Goal: Task Accomplishment & Management: Use online tool/utility

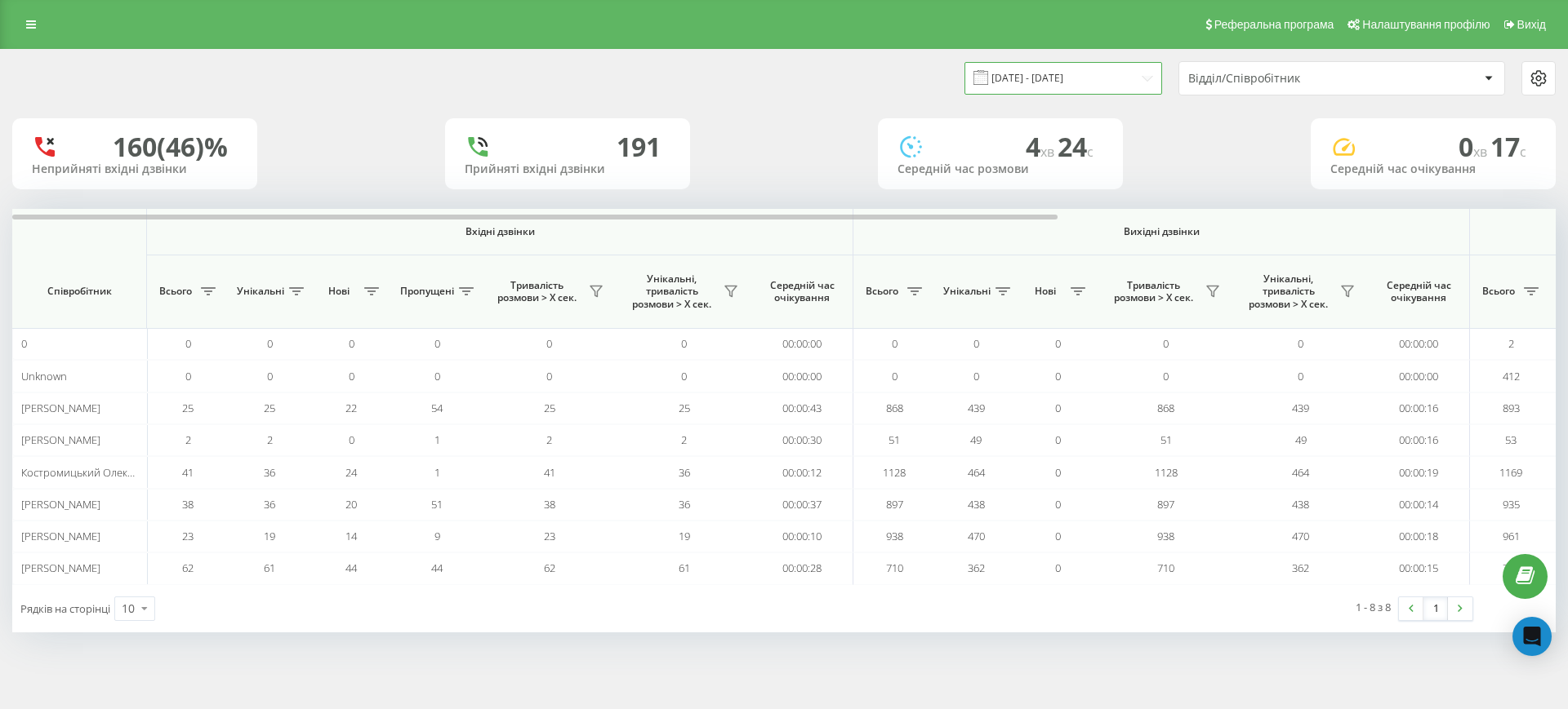
click at [1066, 74] on input "23.08.2025 - 23.09.2025" at bounding box center [1064, 78] width 197 height 32
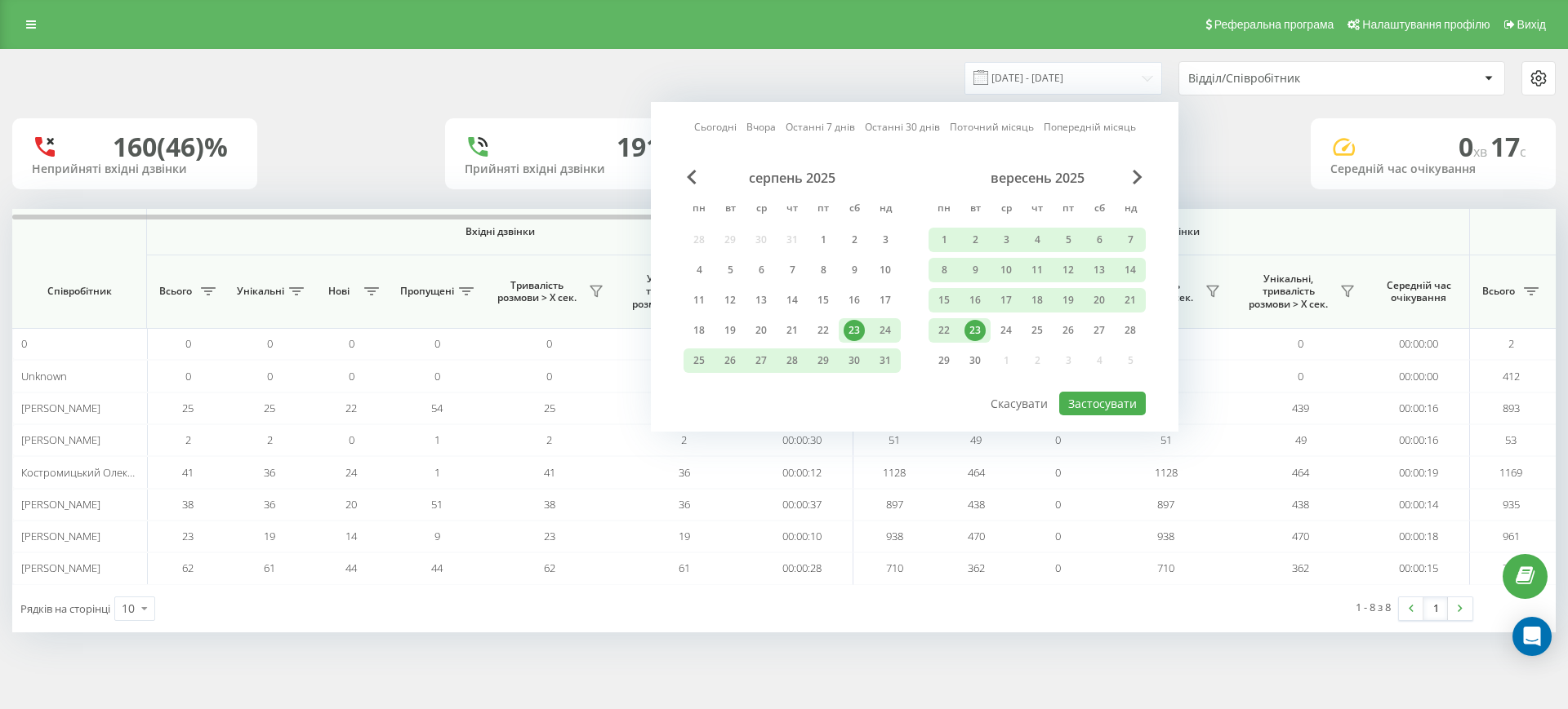
click at [981, 332] on div "23" at bounding box center [976, 331] width 22 height 22
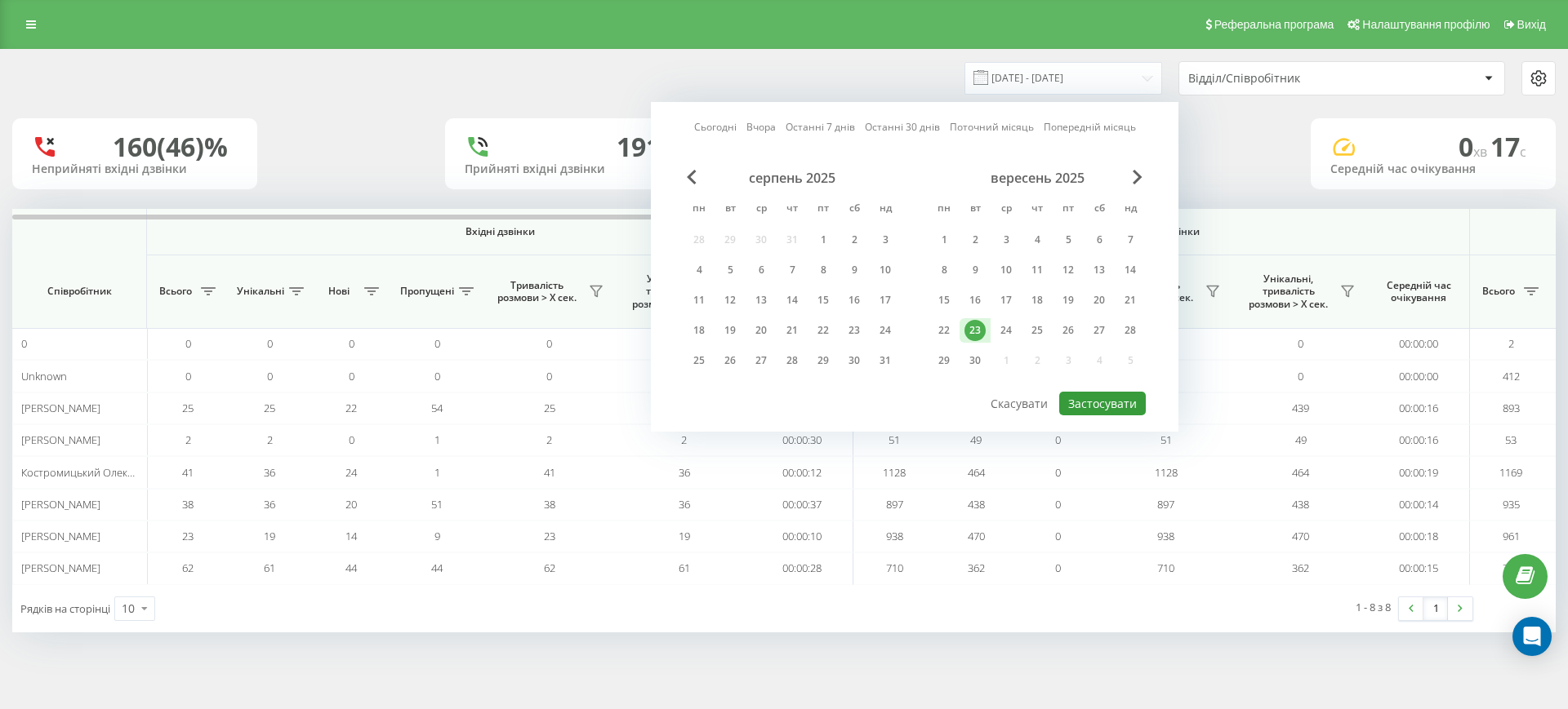
click at [1094, 398] on button "Застосувати" at bounding box center [1103, 403] width 87 height 24
type input "[DATE] - [DATE]"
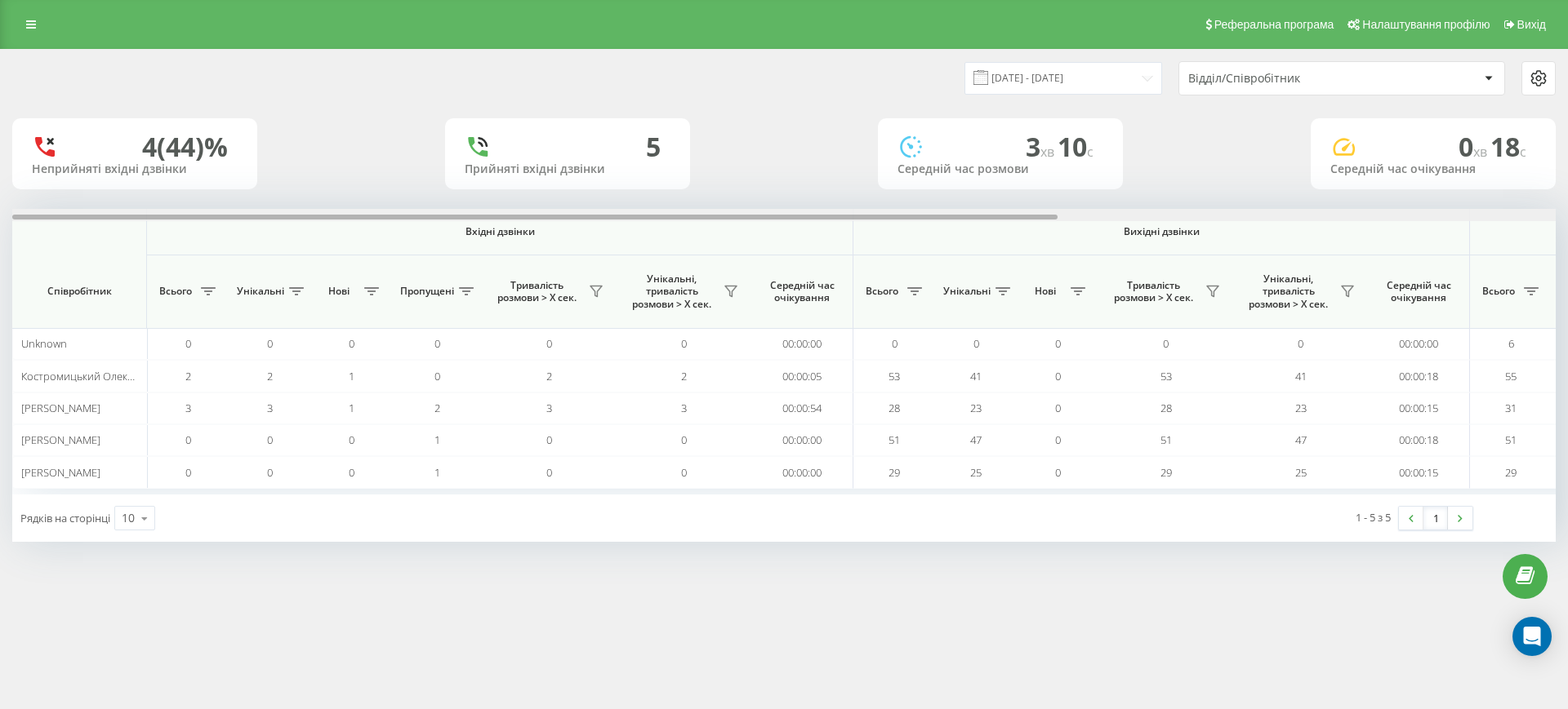
click at [1477, 213] on div at bounding box center [784, 215] width 1544 height 12
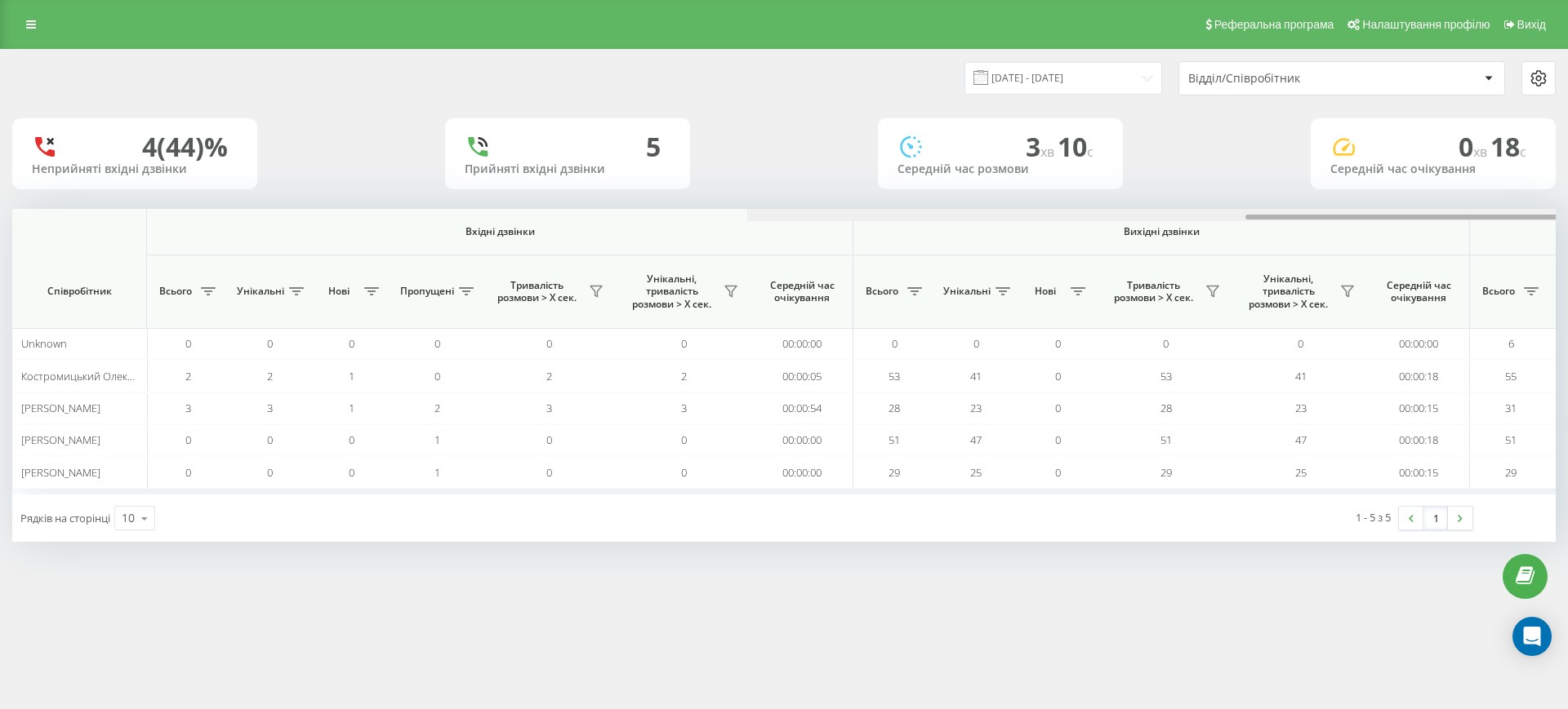
scroll to position [0, 735]
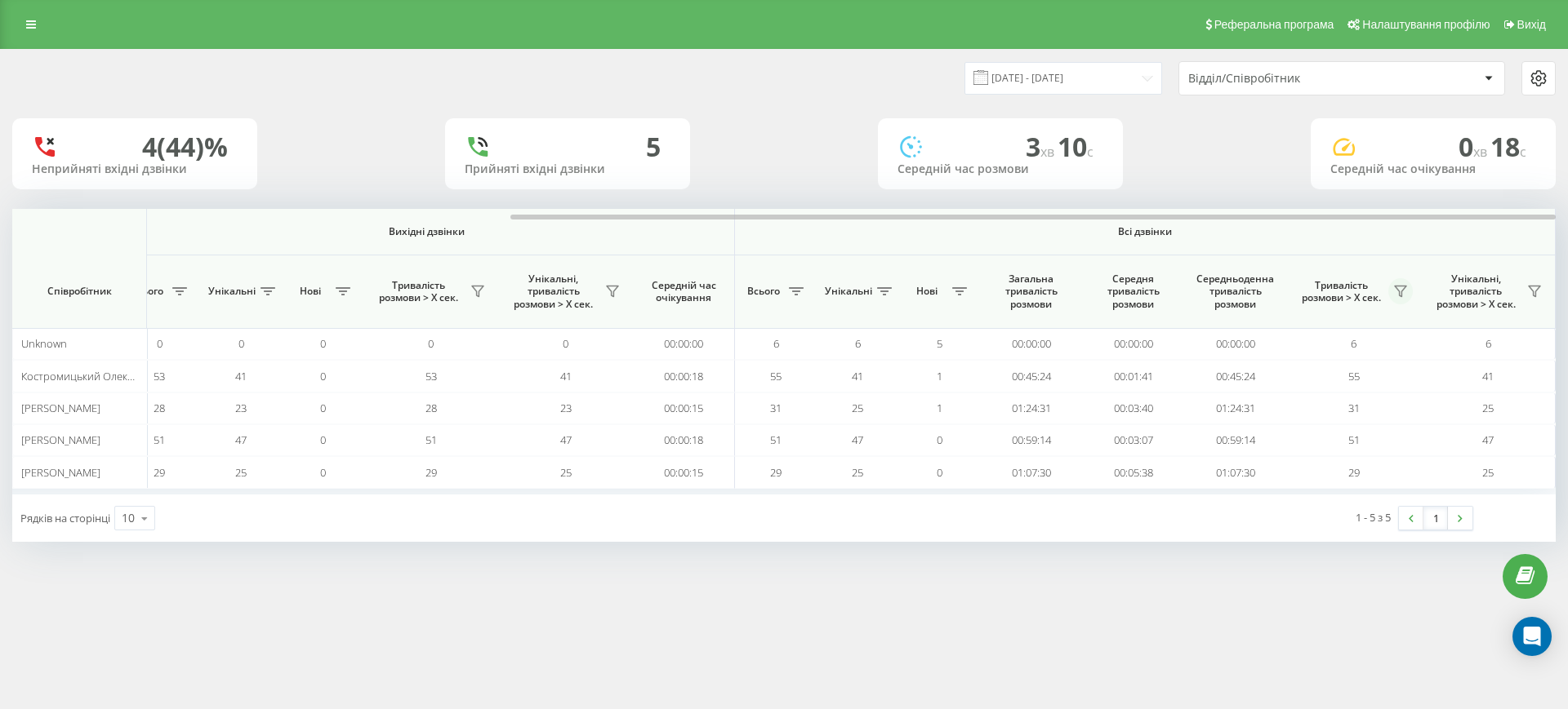
click at [1397, 285] on icon at bounding box center [1400, 291] width 13 height 13
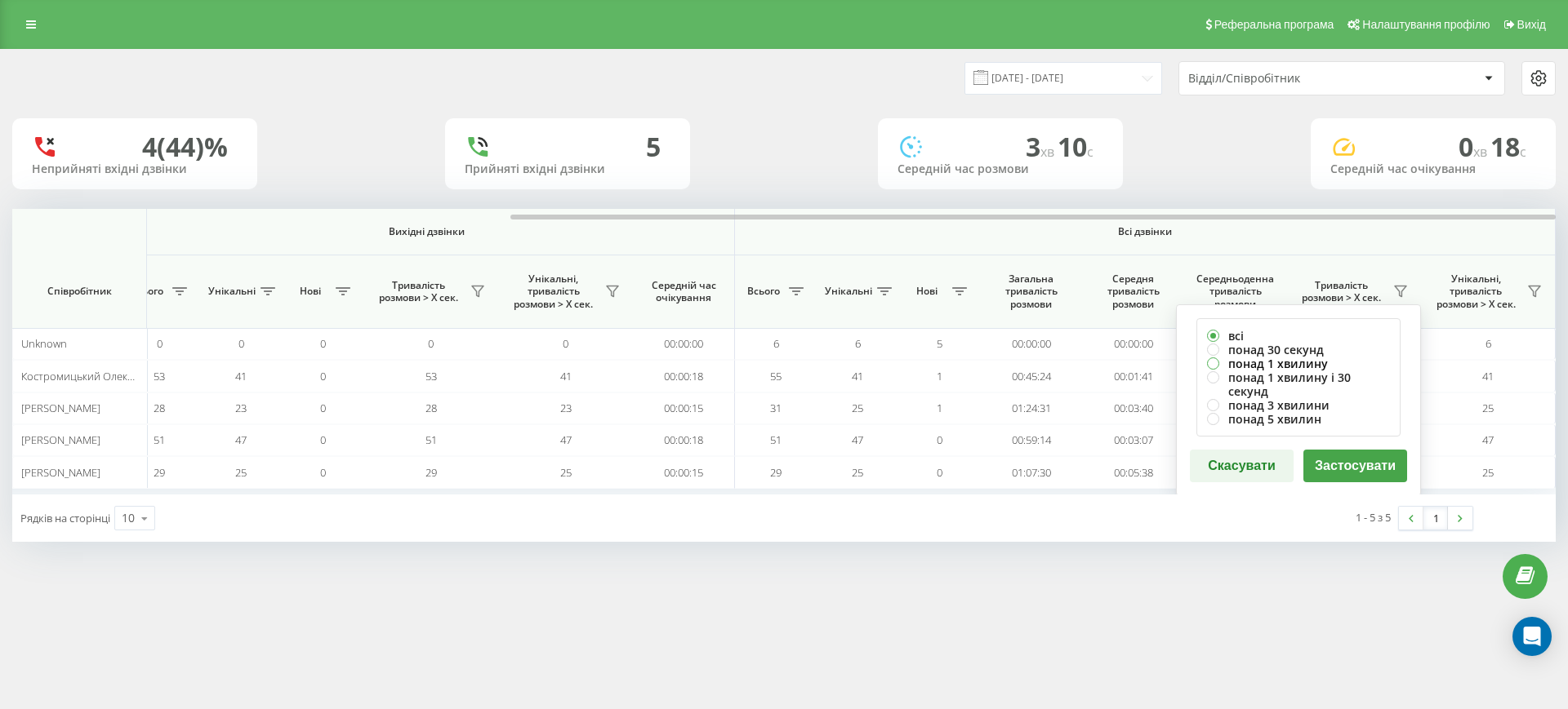
click at [1263, 362] on label "понад 1 хвилину" at bounding box center [1299, 364] width 183 height 14
radio input "true"
click at [1357, 450] on button "Застосувати" at bounding box center [1355, 465] width 104 height 33
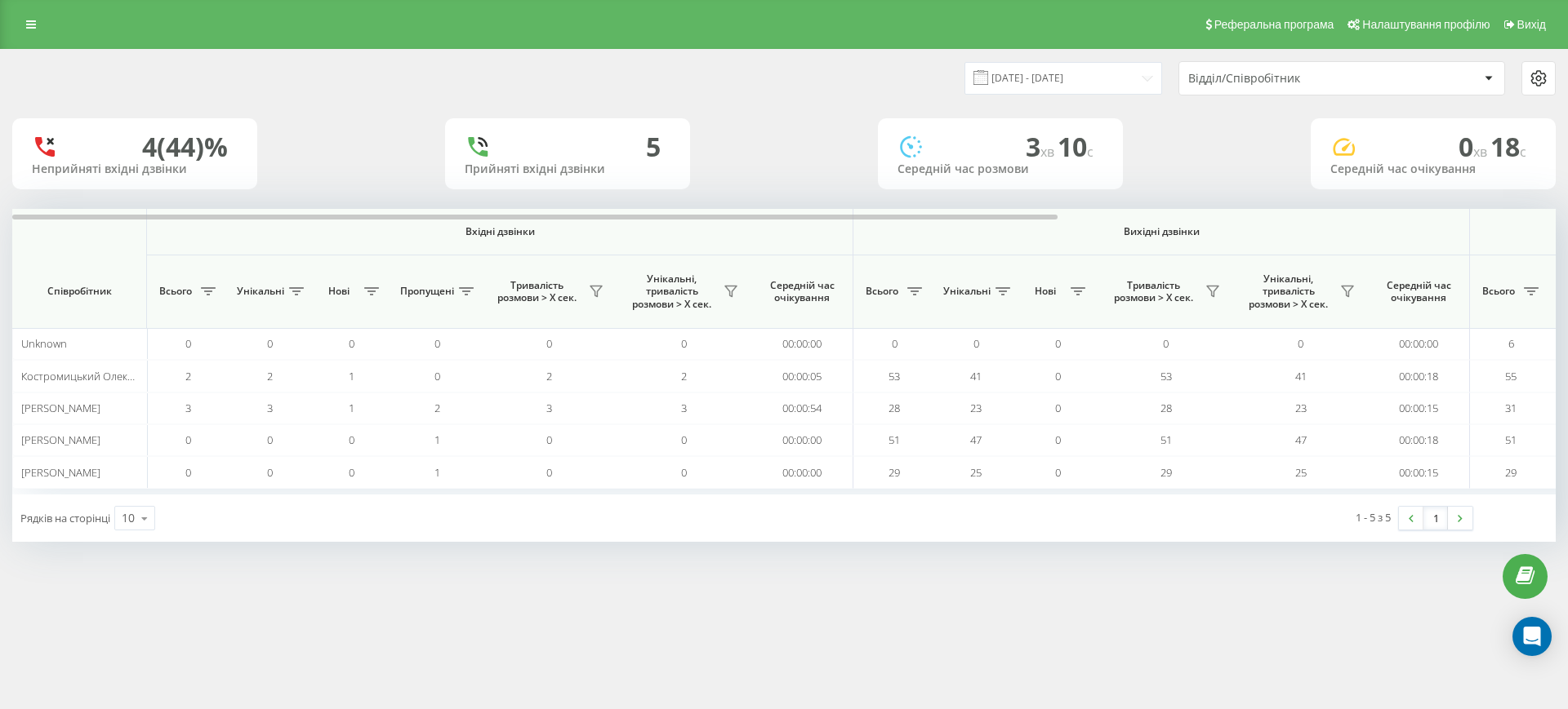
click at [1461, 206] on div "23.09.2025 - 23.09.2025 Відділ/Співробітник 4 (44)% Неприйняті вхідні дзвінки 5…" at bounding box center [784, 295] width 1544 height 492
click at [1490, 211] on div at bounding box center [784, 215] width 1544 height 12
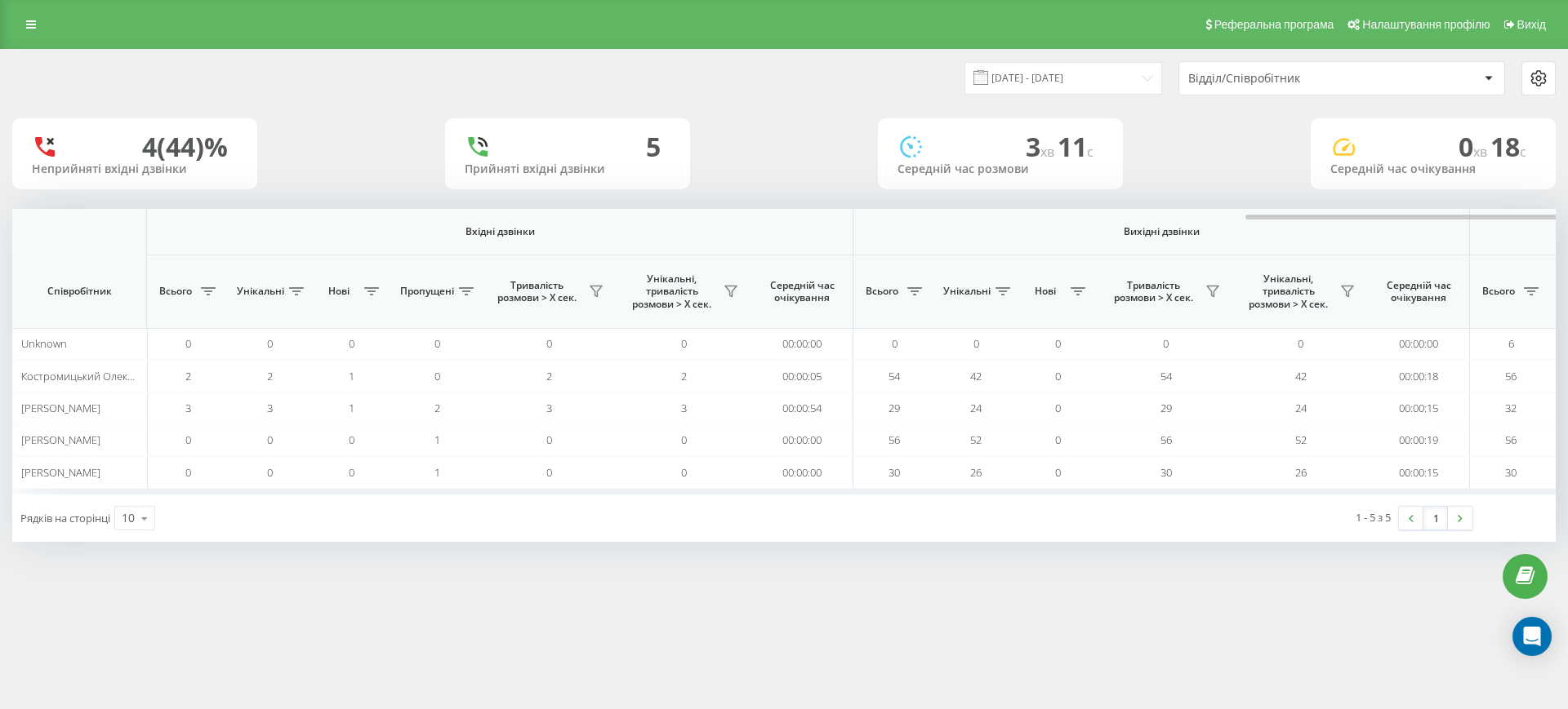
click at [1368, 216] on div at bounding box center [1519, 215] width 1544 height 12
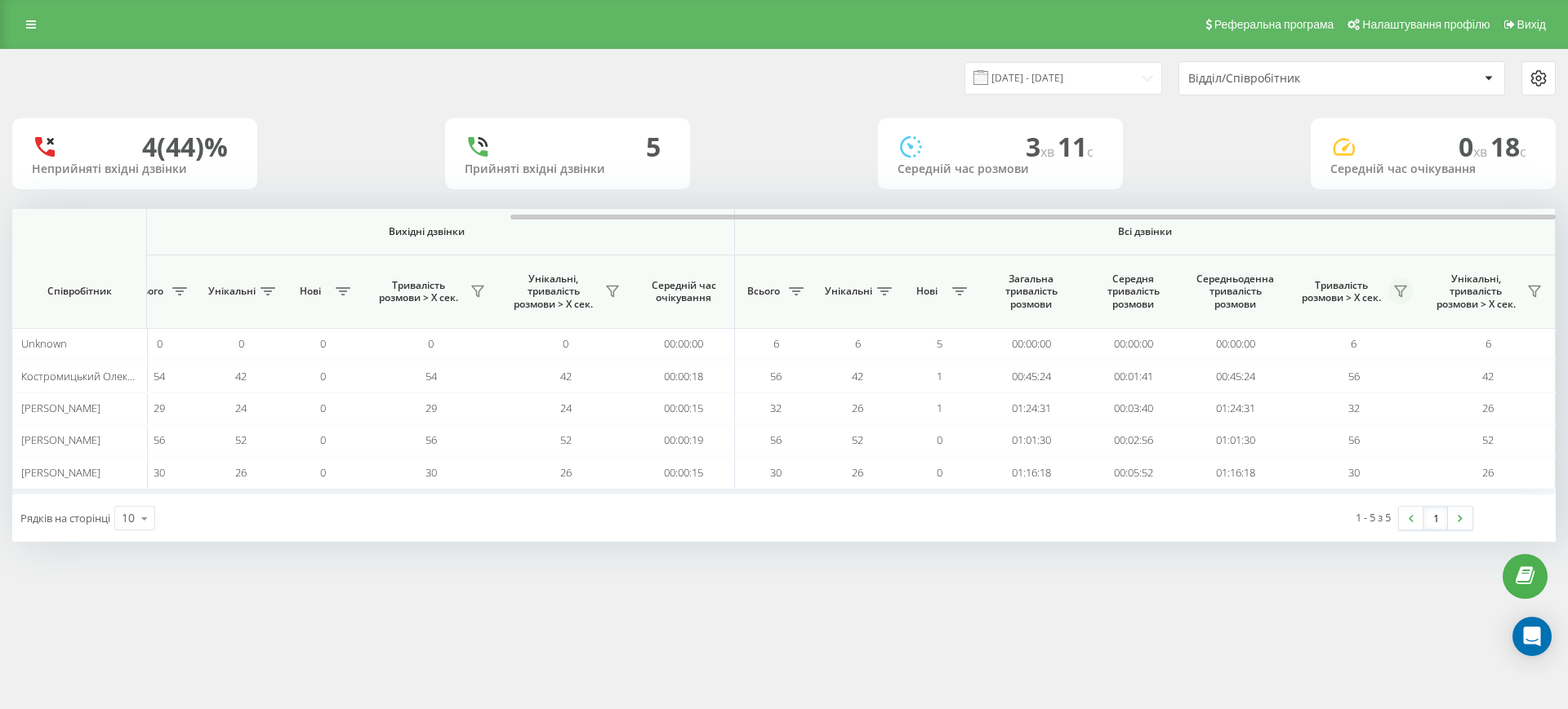
click at [1404, 288] on icon at bounding box center [1401, 292] width 12 height 11
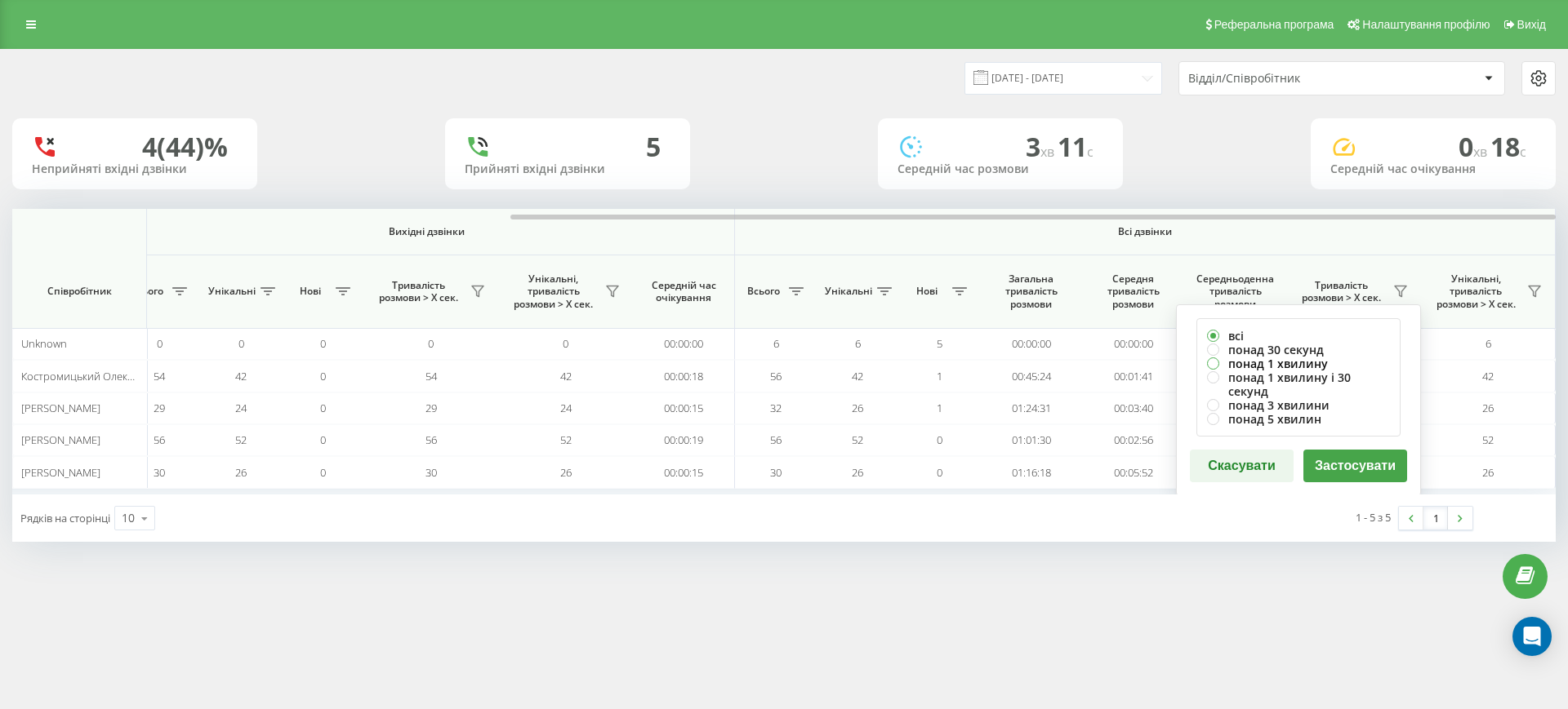
click at [1303, 358] on label "понад 1 хвилину" at bounding box center [1299, 364] width 183 height 14
radio input "true"
click at [1350, 452] on button "Застосувати" at bounding box center [1355, 465] width 104 height 33
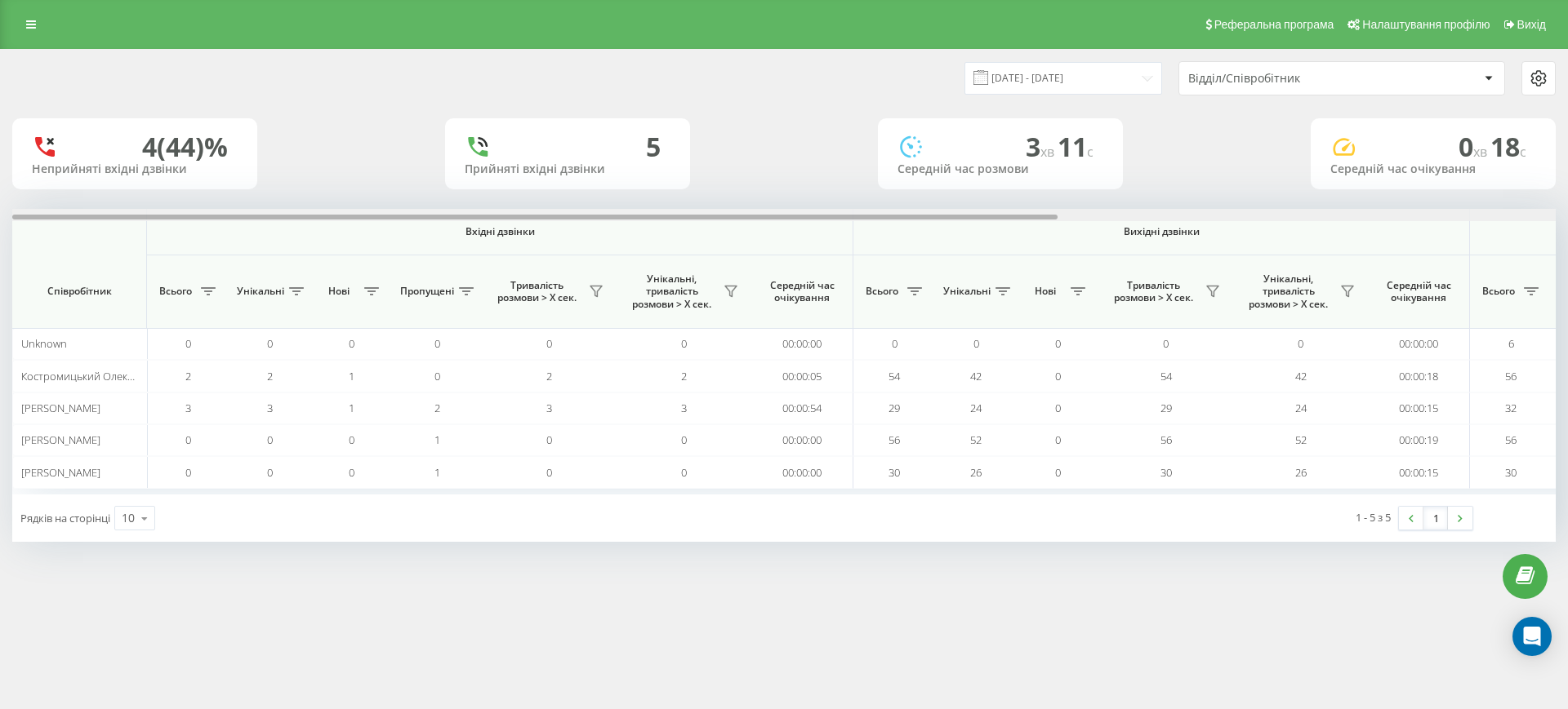
click at [1410, 213] on div at bounding box center [784, 215] width 1544 height 12
click at [1465, 205] on div "23.09.2025 - 23.09.2025 Відділ/Співробітник 4 (40)% Неприйняті вхідні дзвінки 6…" at bounding box center [784, 295] width 1544 height 492
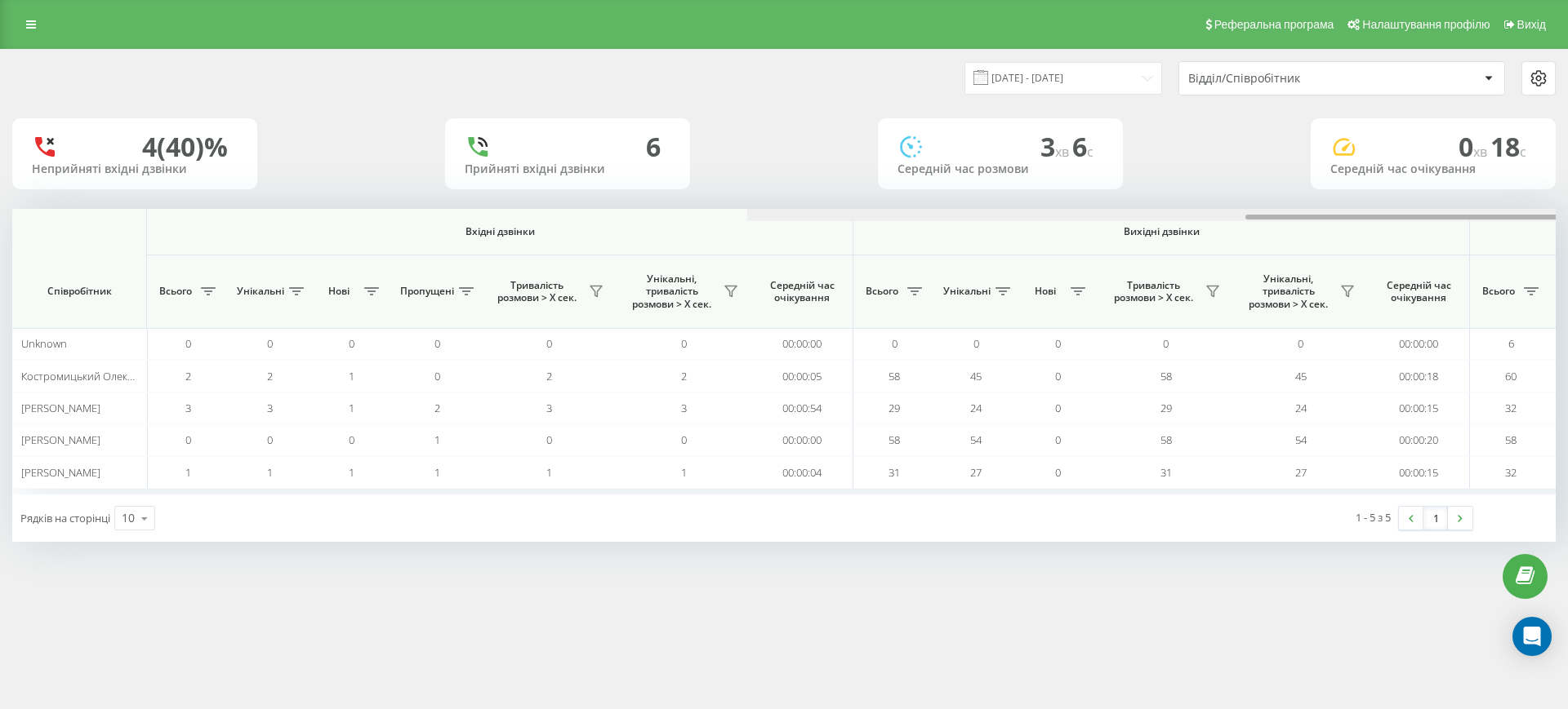
click at [1469, 213] on div at bounding box center [1519, 215] width 1544 height 12
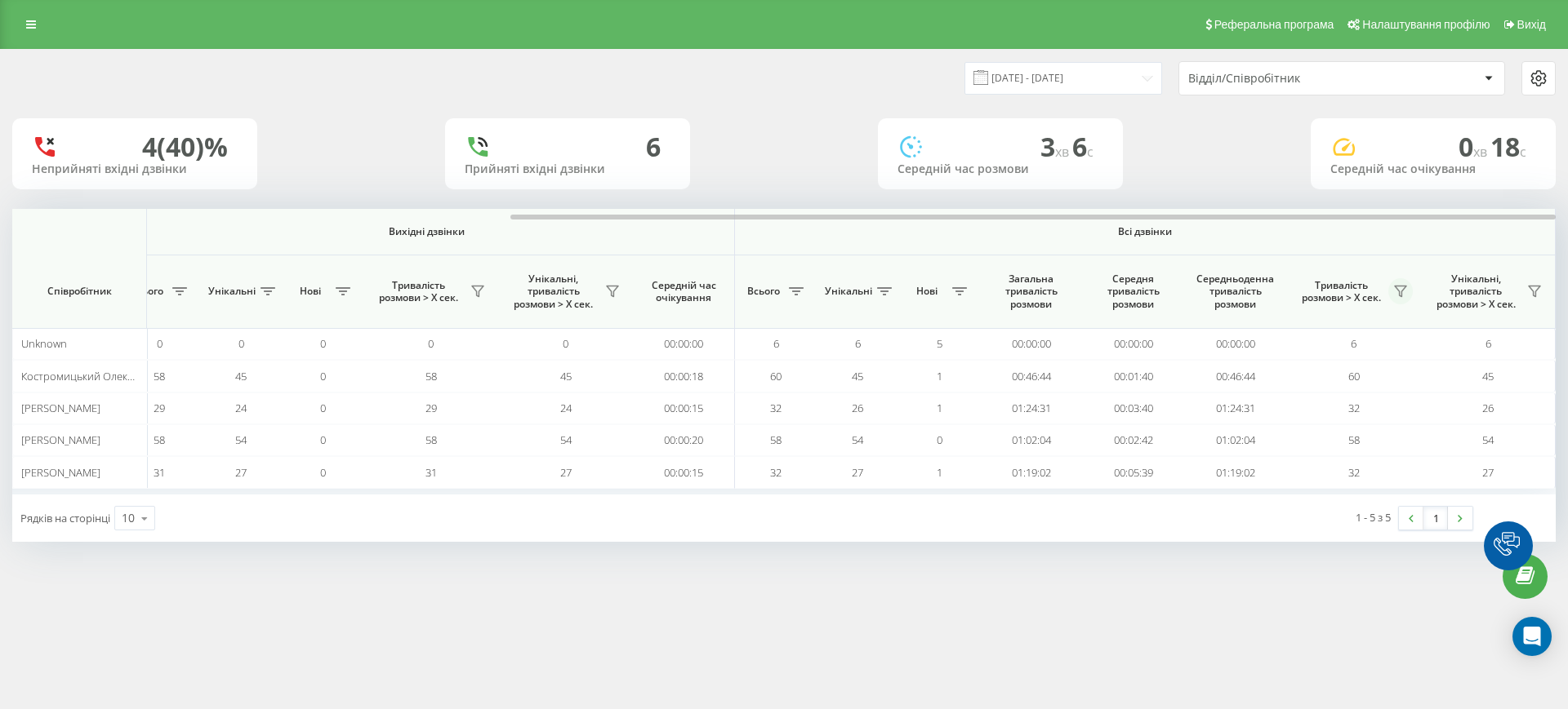
click at [1399, 294] on icon at bounding box center [1400, 291] width 13 height 13
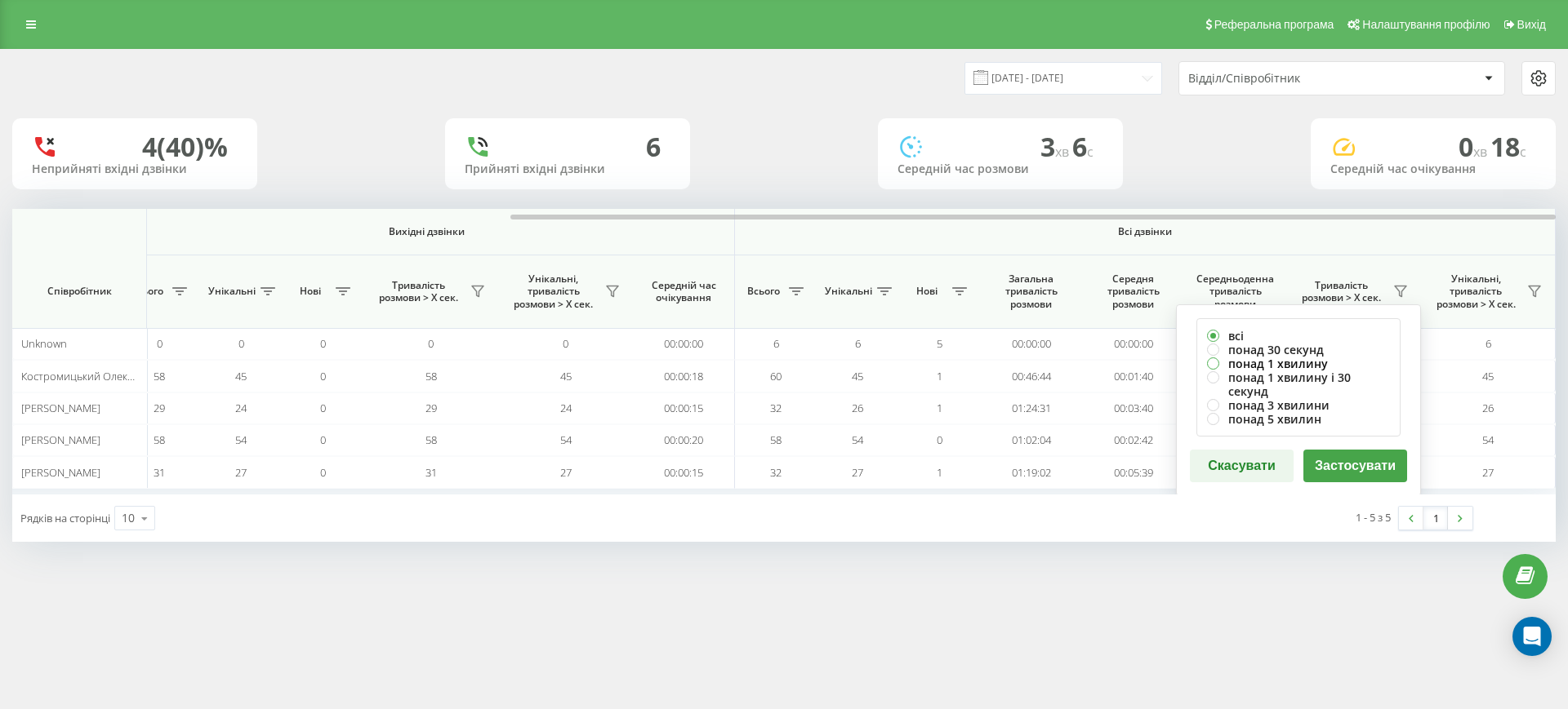
click at [1297, 365] on label "понад 1 хвилину" at bounding box center [1299, 364] width 183 height 14
radio input "true"
click at [1339, 450] on button "Застосувати" at bounding box center [1355, 465] width 104 height 33
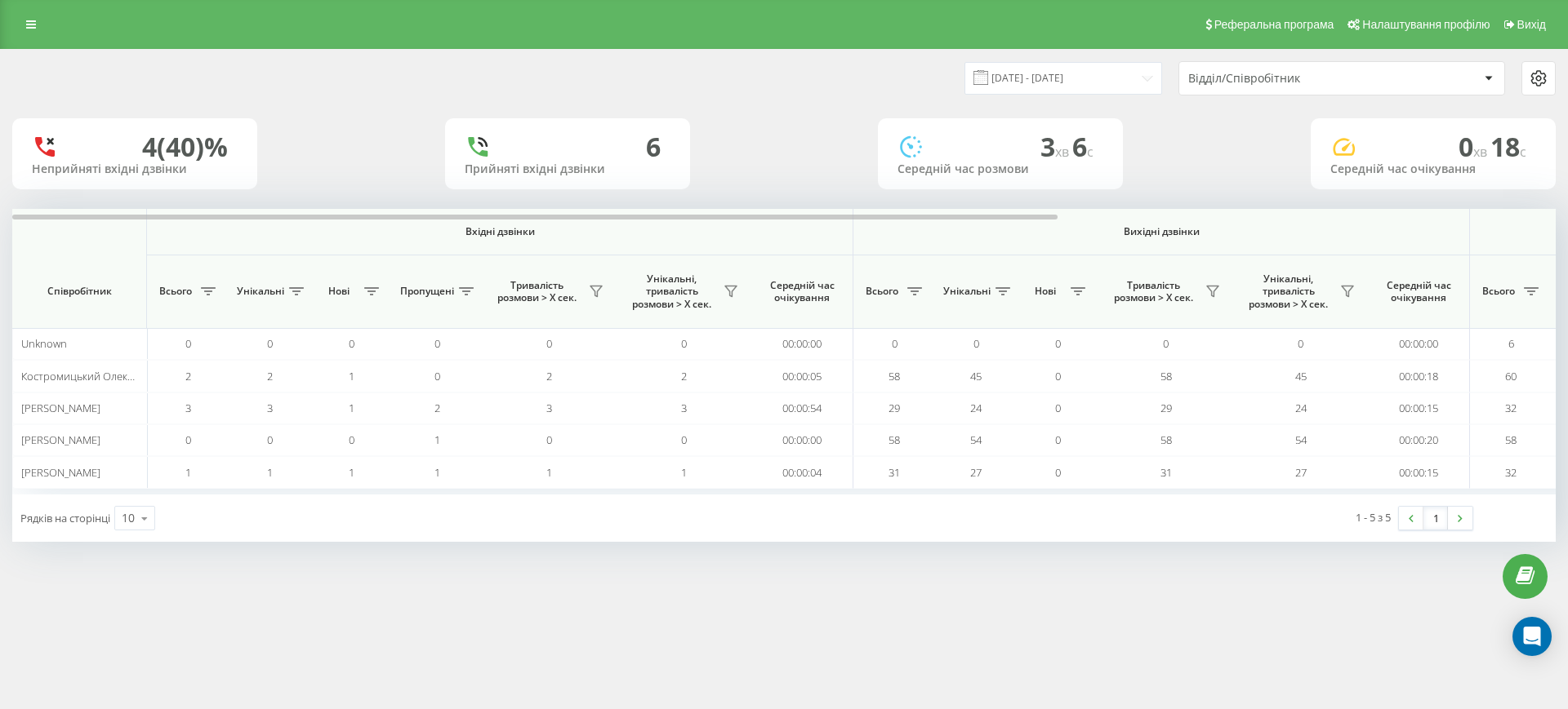
click at [1478, 206] on div "23.09.2025 - 23.09.2025 Відділ/Співробітник 4 (40)% Неприйняті вхідні дзвінки 6…" at bounding box center [784, 295] width 1544 height 492
click at [1476, 216] on div at bounding box center [784, 215] width 1544 height 12
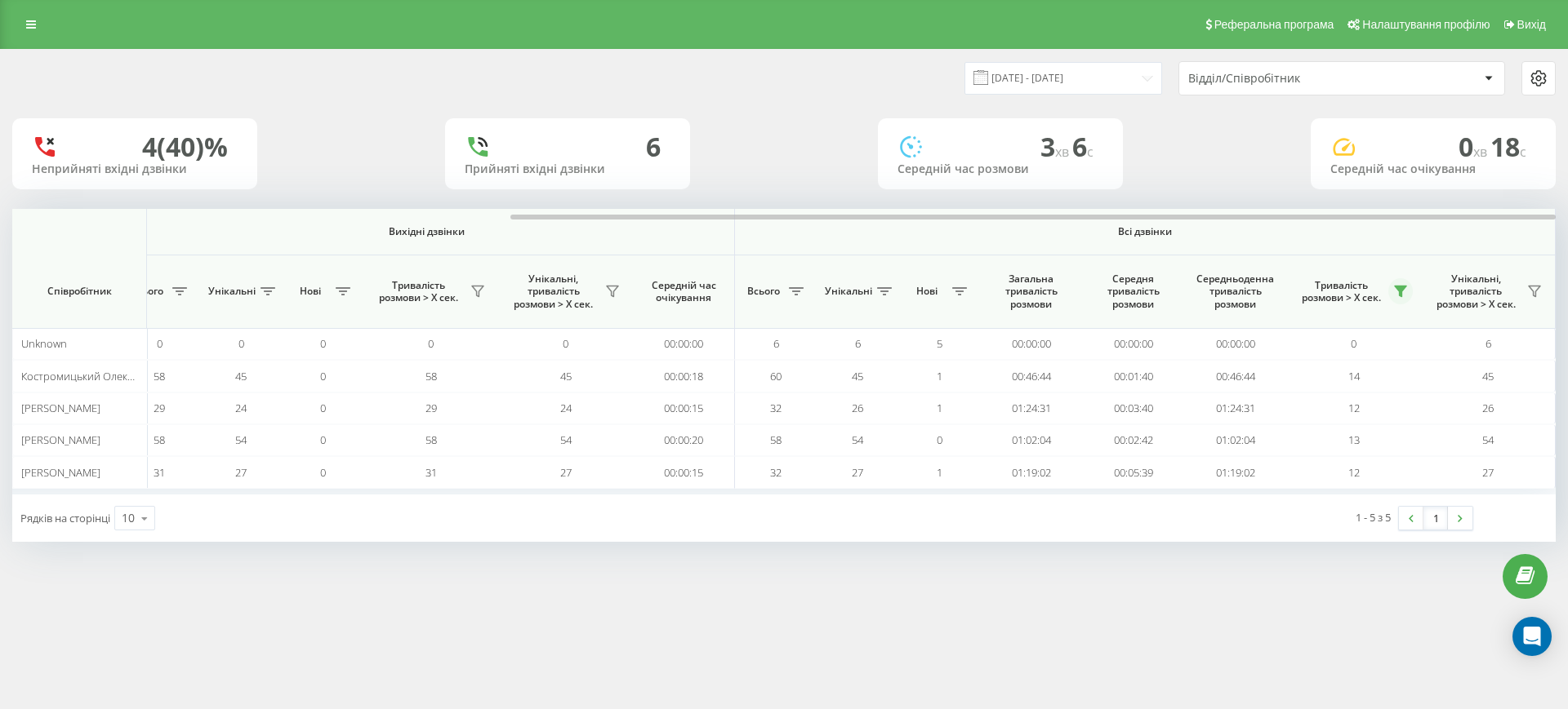
click at [1402, 297] on icon at bounding box center [1401, 292] width 12 height 11
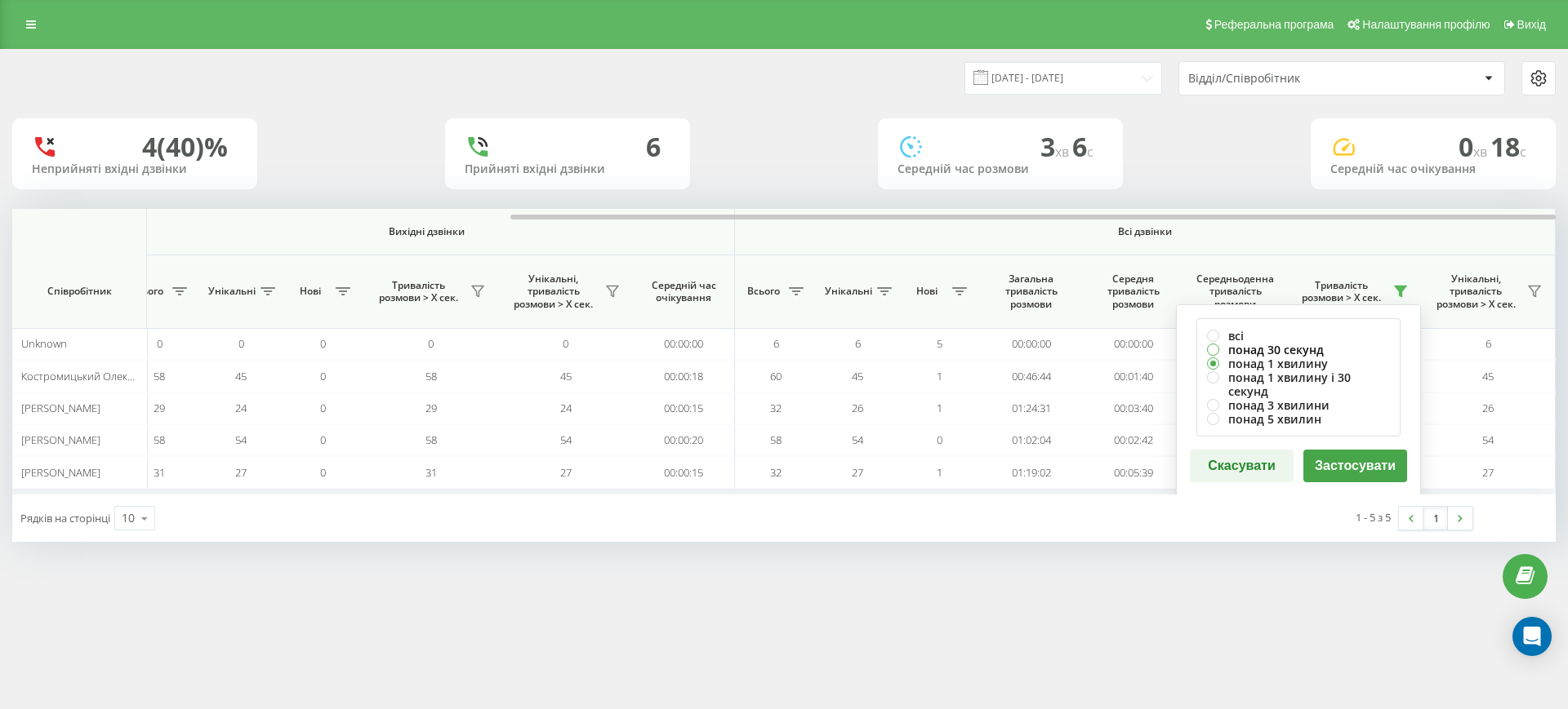
click at [1287, 352] on label "понад 30 секунд" at bounding box center [1299, 350] width 183 height 14
radio input "true"
click at [1348, 456] on button "Застосувати" at bounding box center [1355, 465] width 104 height 33
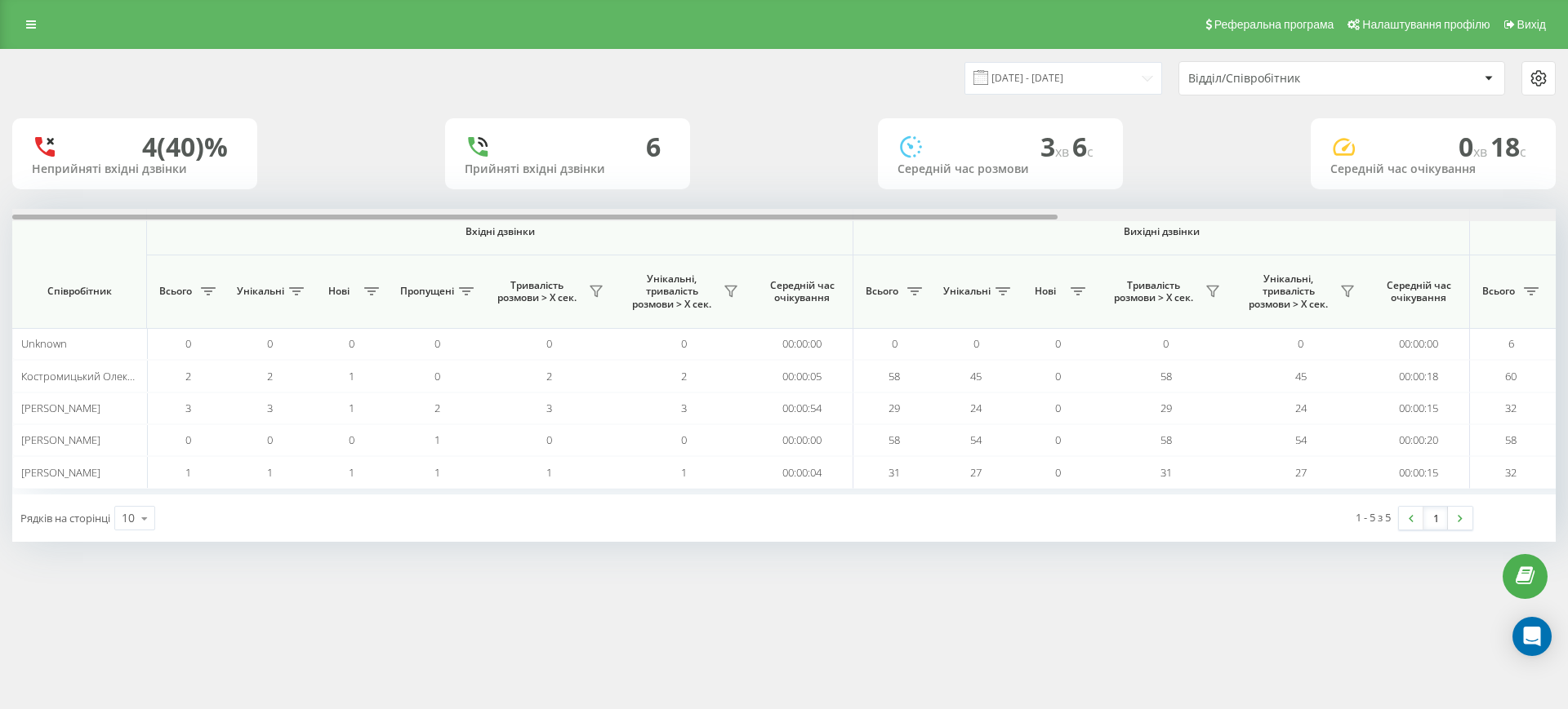
click at [1478, 216] on div at bounding box center [784, 215] width 1544 height 12
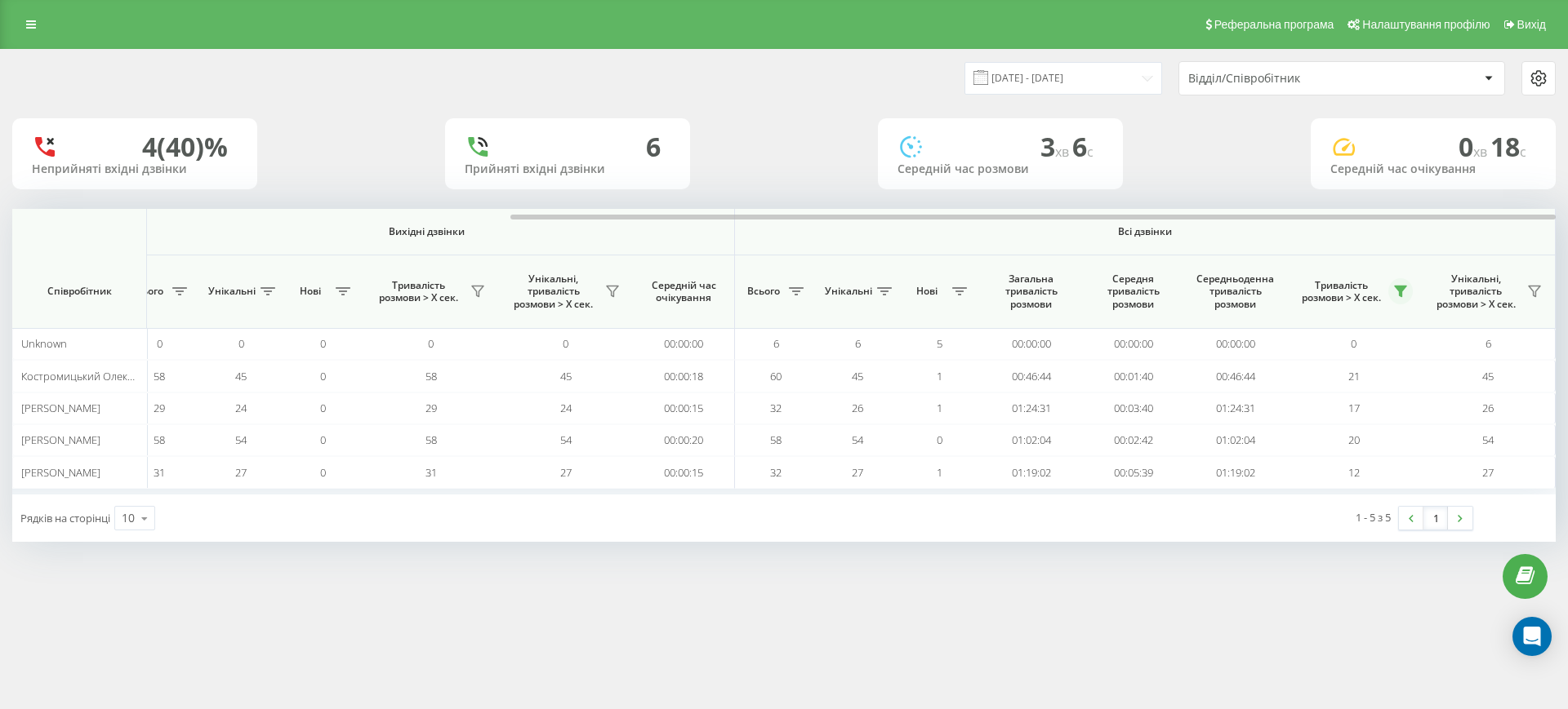
click at [1401, 291] on icon at bounding box center [1401, 292] width 12 height 11
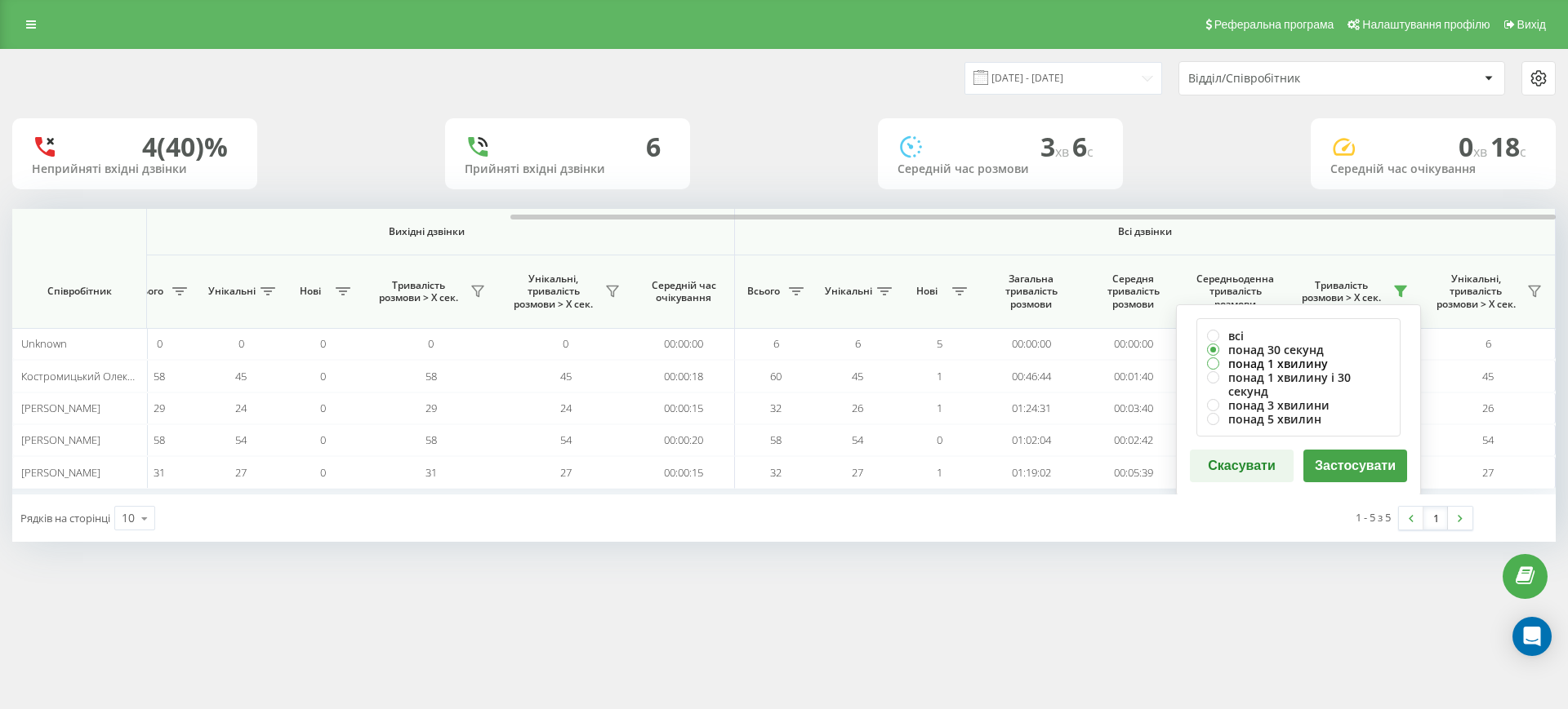
click at [1295, 366] on label "понад 1 хвилину" at bounding box center [1299, 364] width 183 height 14
radio input "true"
click at [1334, 461] on button "Застосувати" at bounding box center [1355, 465] width 104 height 33
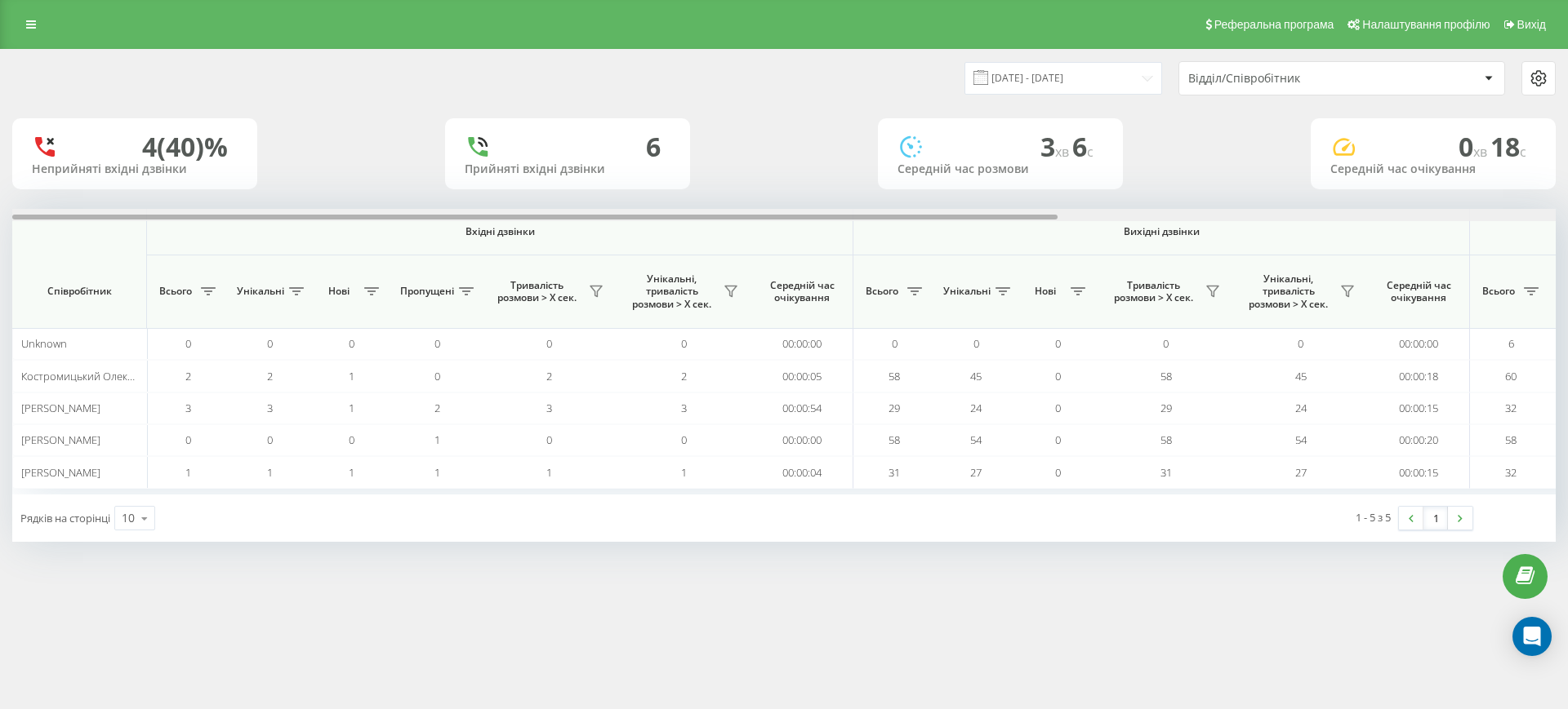
click at [1499, 214] on div at bounding box center [784, 215] width 1544 height 12
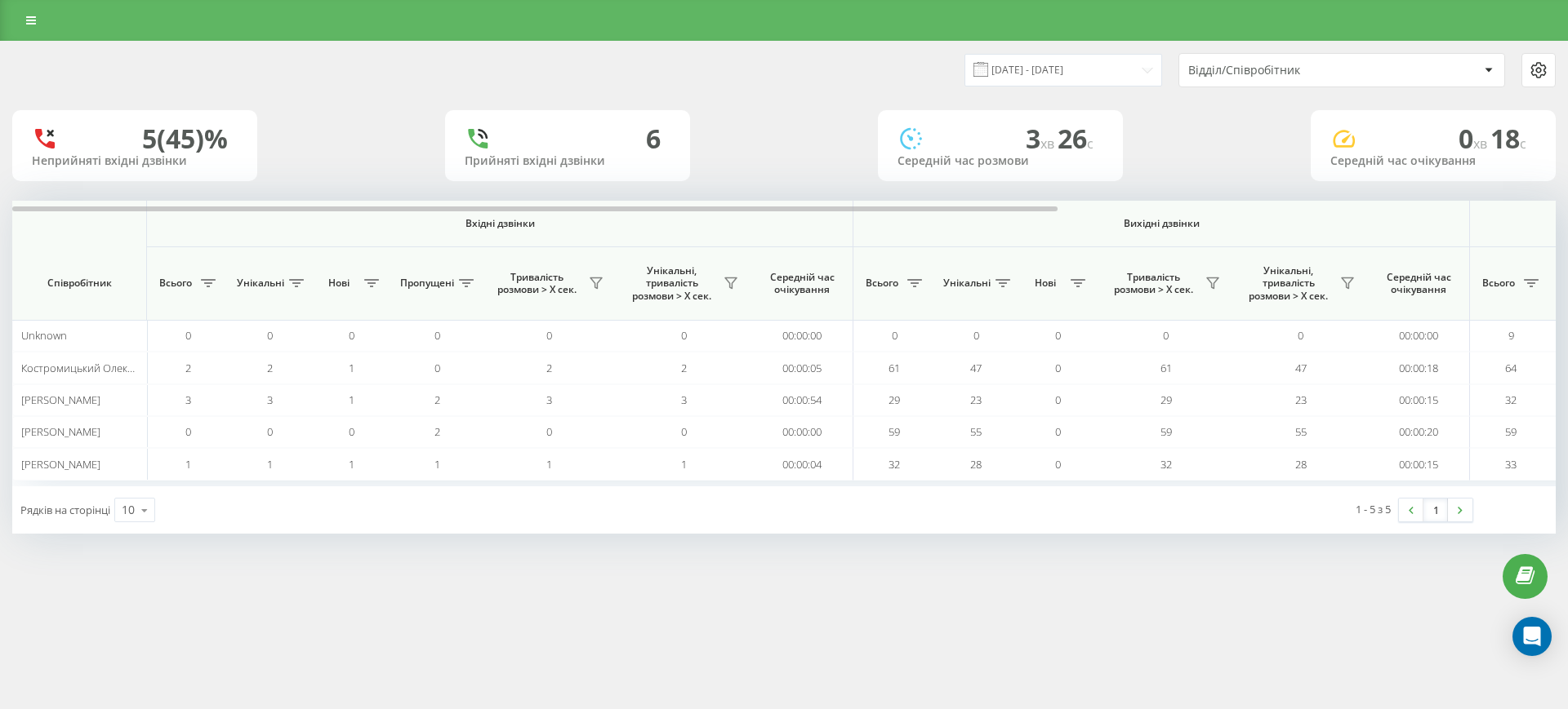
click at [1339, 213] on th "Вихідні дзвінки" at bounding box center [1161, 224] width 617 height 46
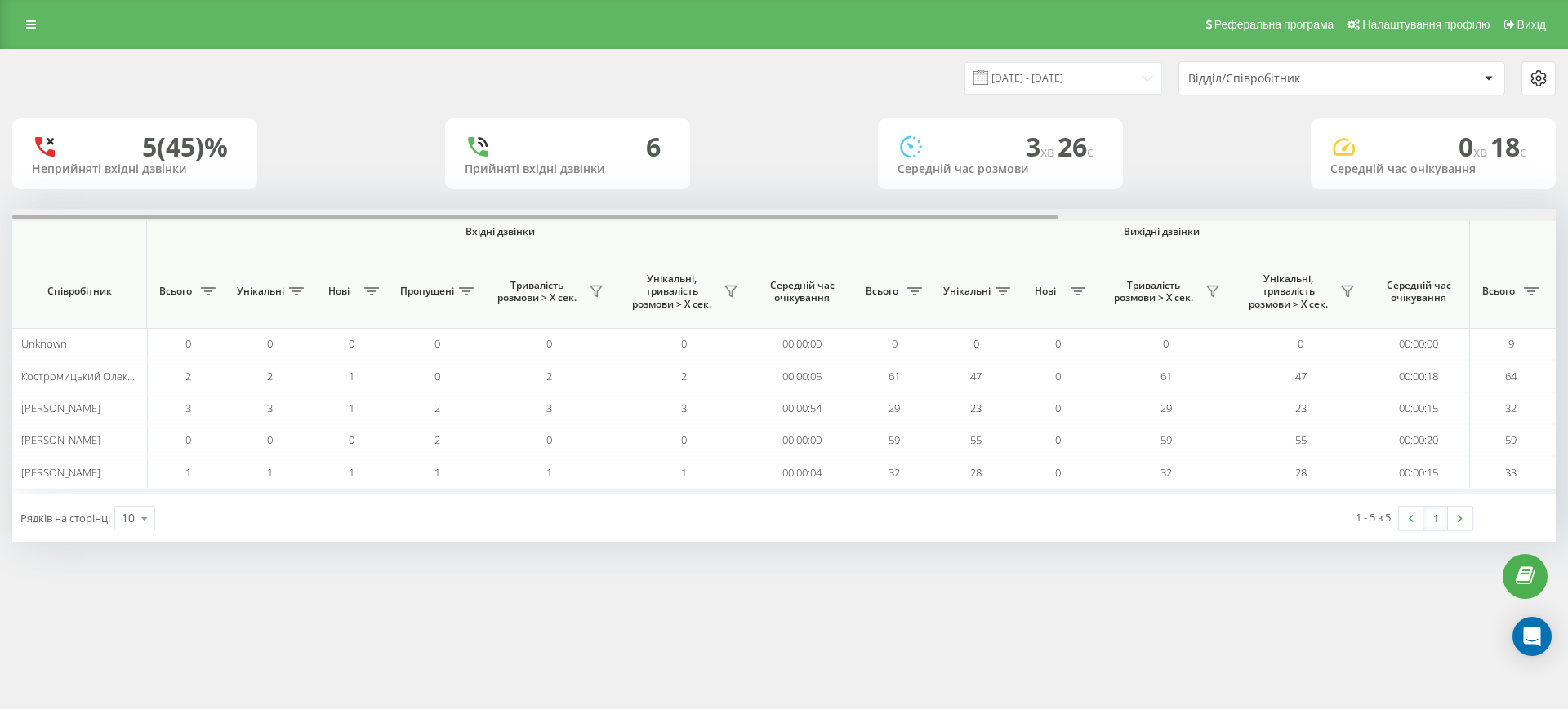
click at [1341, 214] on div at bounding box center [784, 215] width 1544 height 12
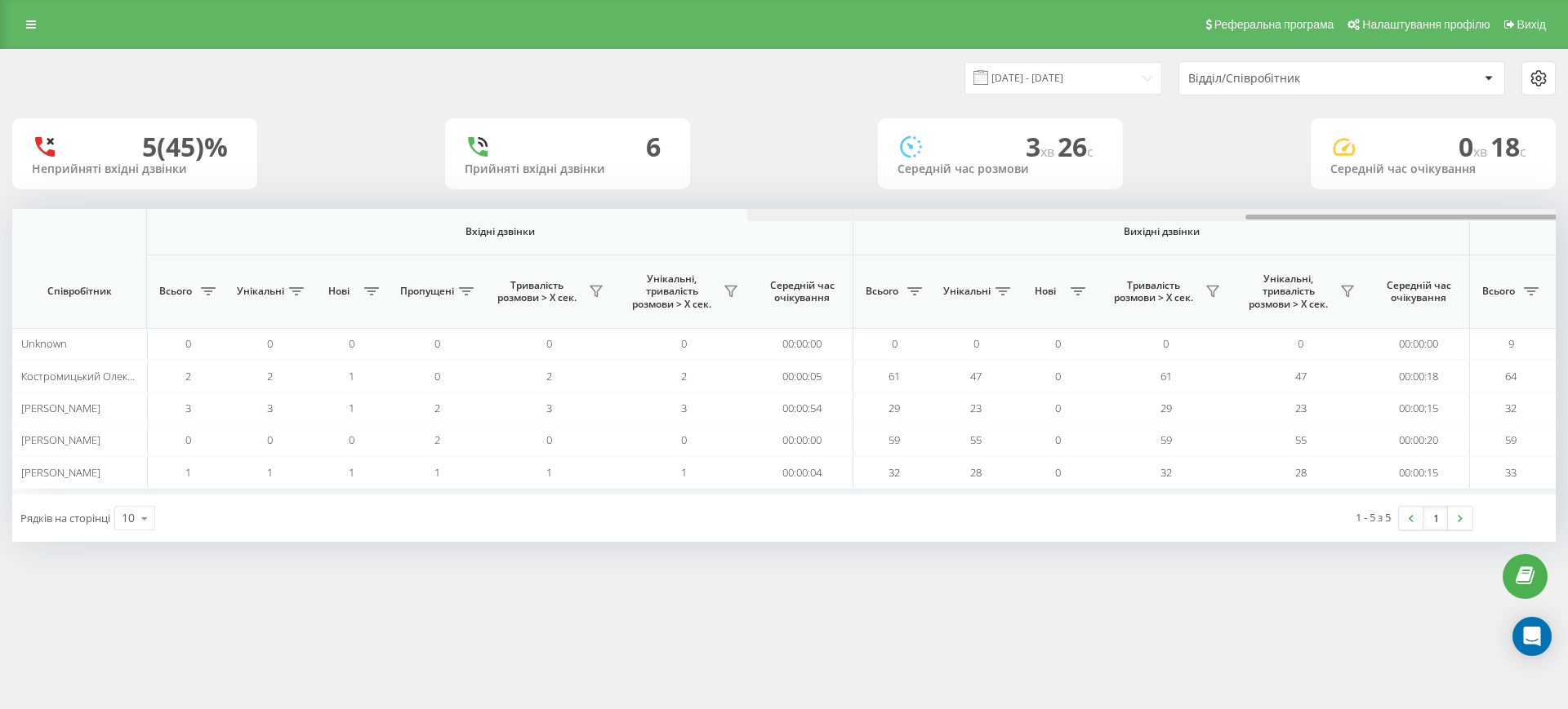
scroll to position [0, 735]
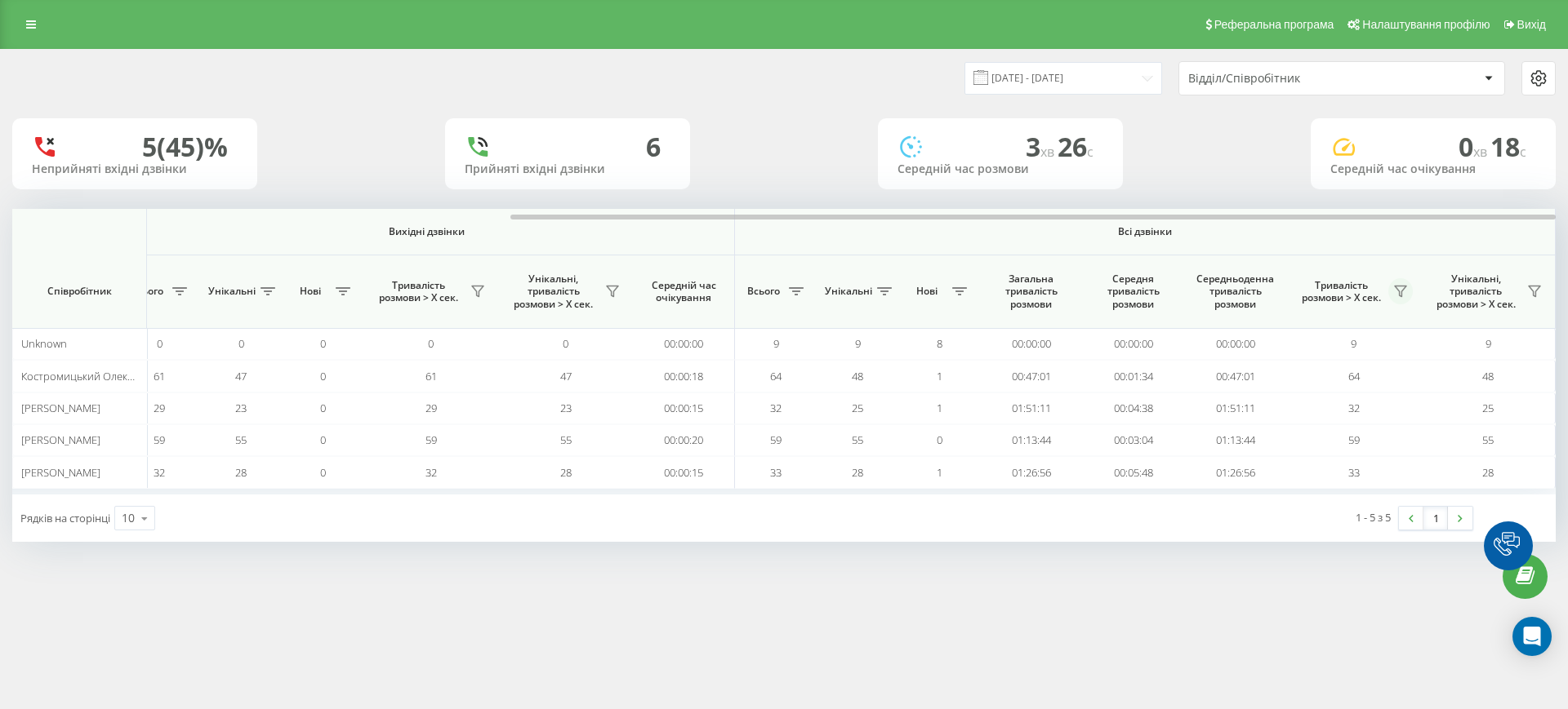
click at [1398, 288] on icon at bounding box center [1400, 291] width 13 height 13
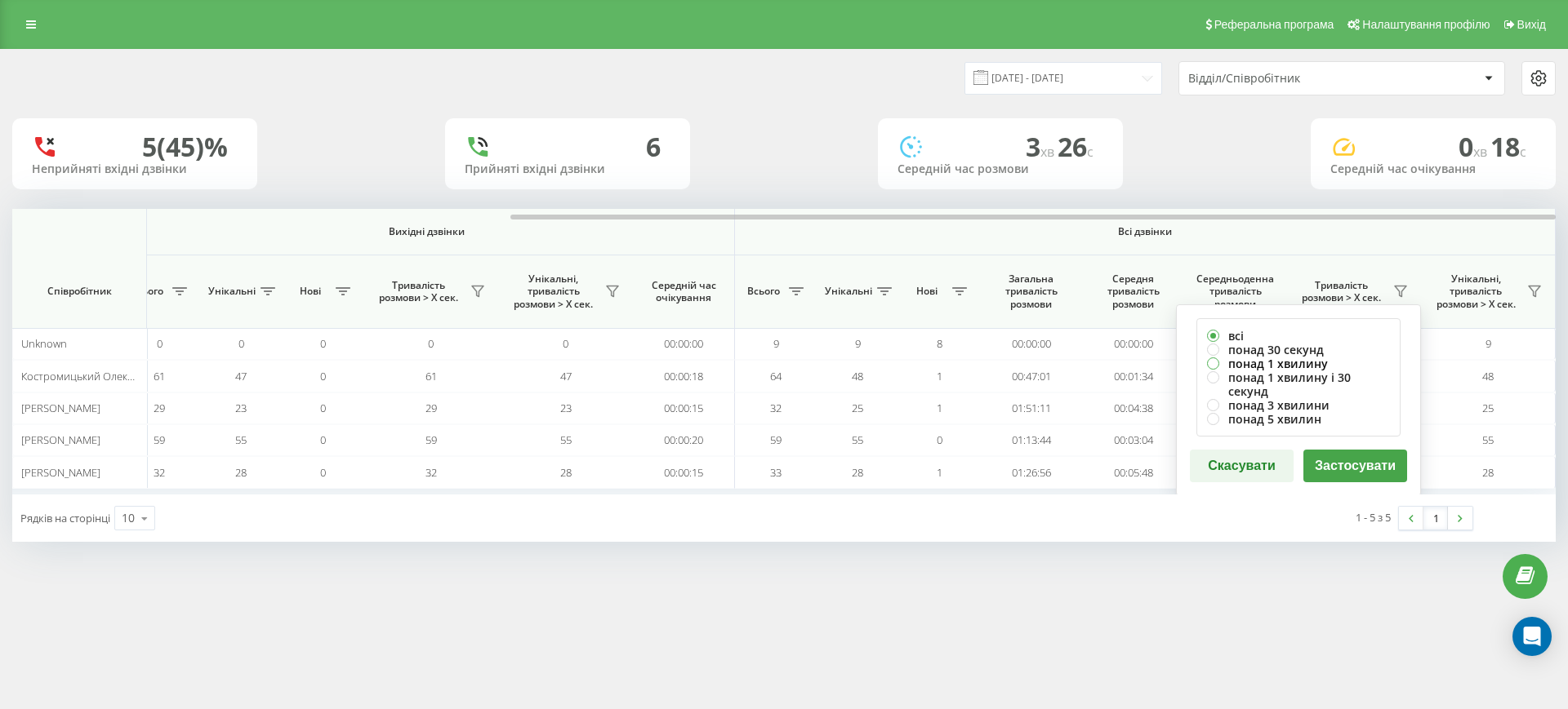
click at [1256, 363] on label "понад 1 хвилину" at bounding box center [1299, 364] width 183 height 14
radio input "true"
click at [1340, 450] on button "Застосувати" at bounding box center [1355, 465] width 104 height 33
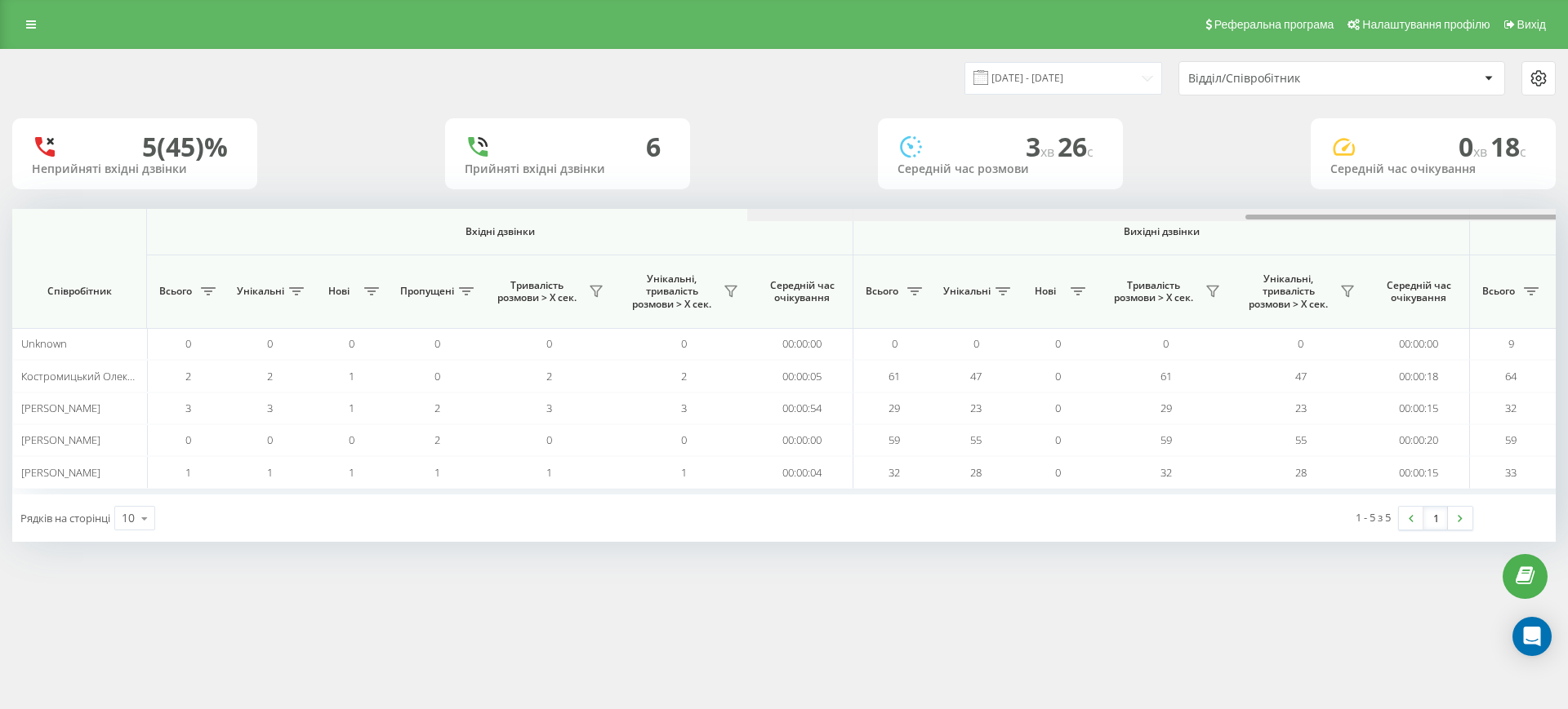
click at [1424, 209] on div at bounding box center [1519, 215] width 1544 height 12
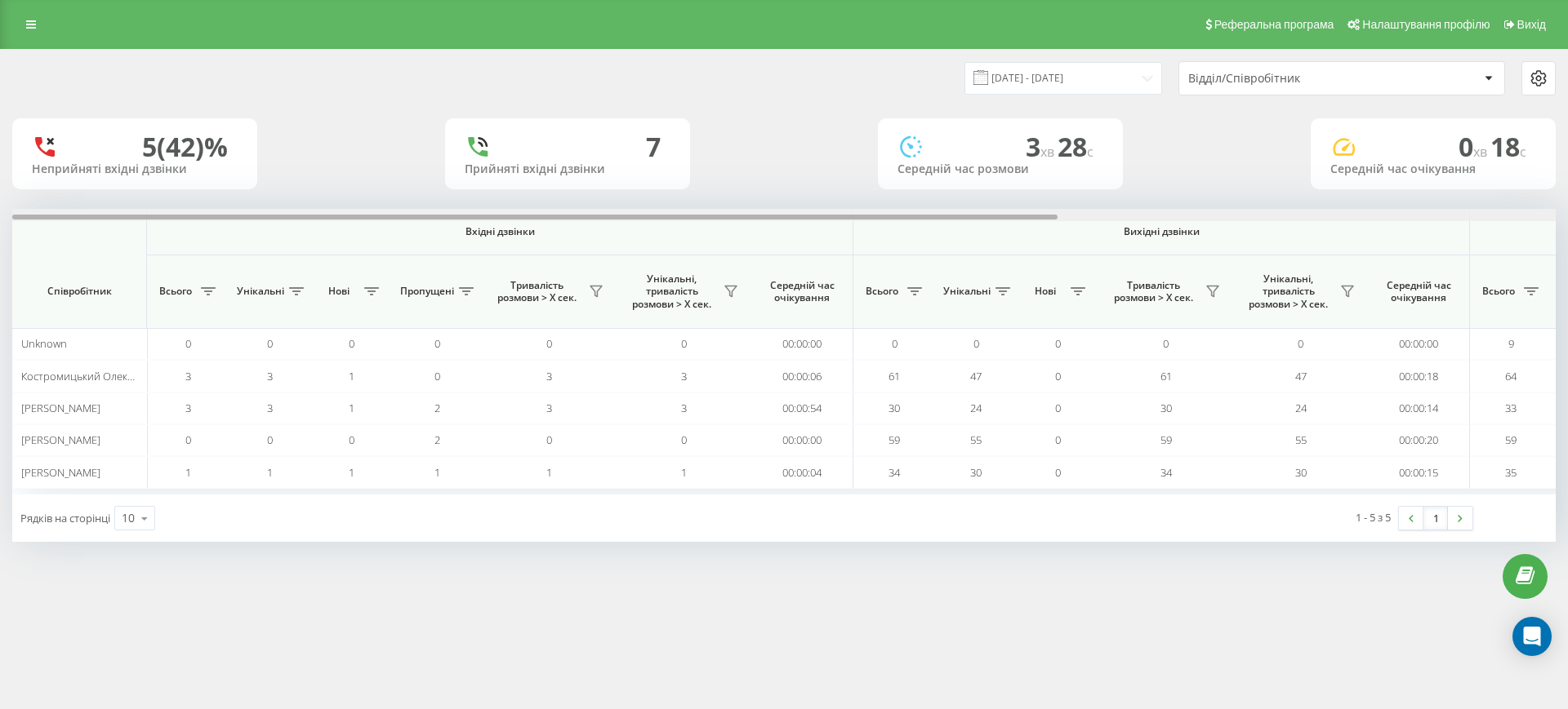
click at [1487, 219] on div at bounding box center [784, 215] width 1544 height 12
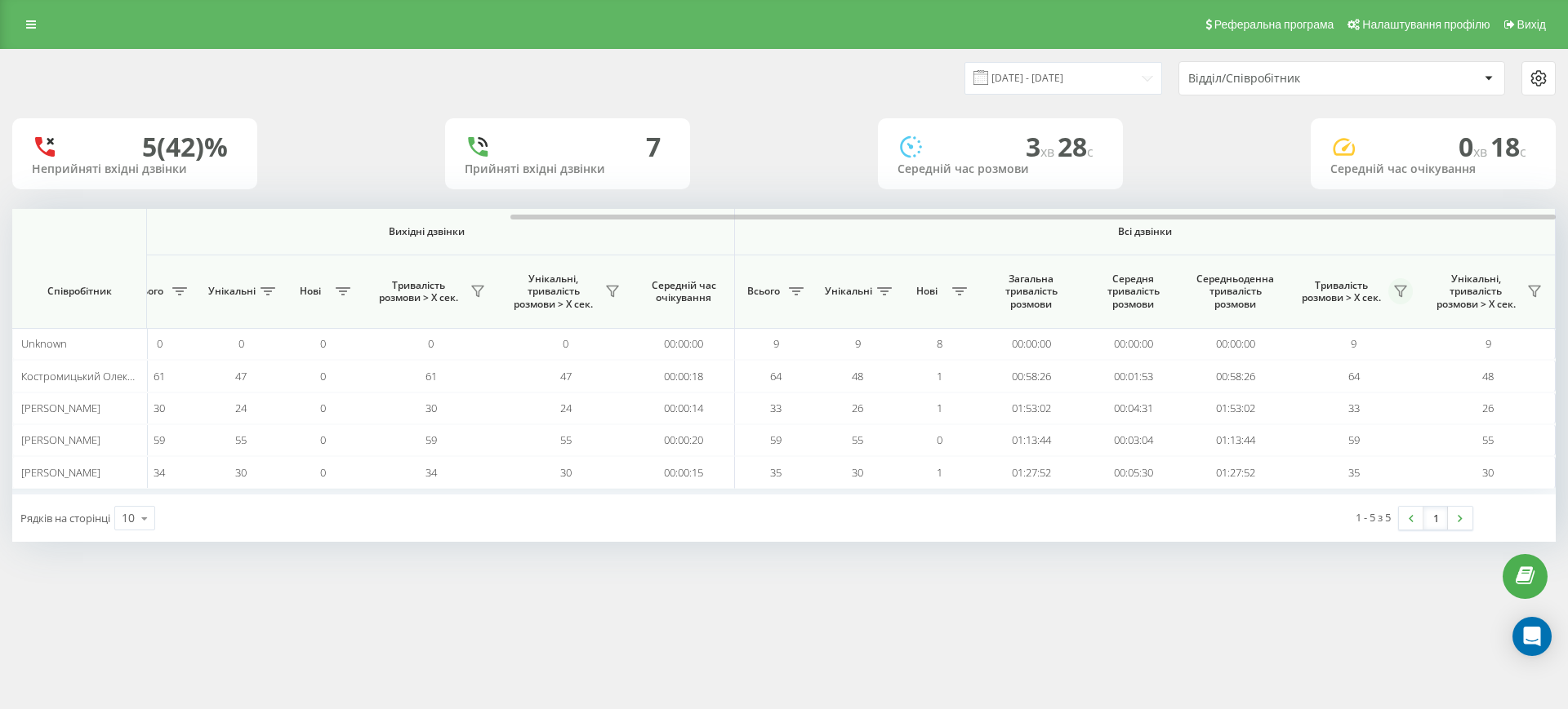
click at [1402, 285] on icon at bounding box center [1400, 291] width 13 height 13
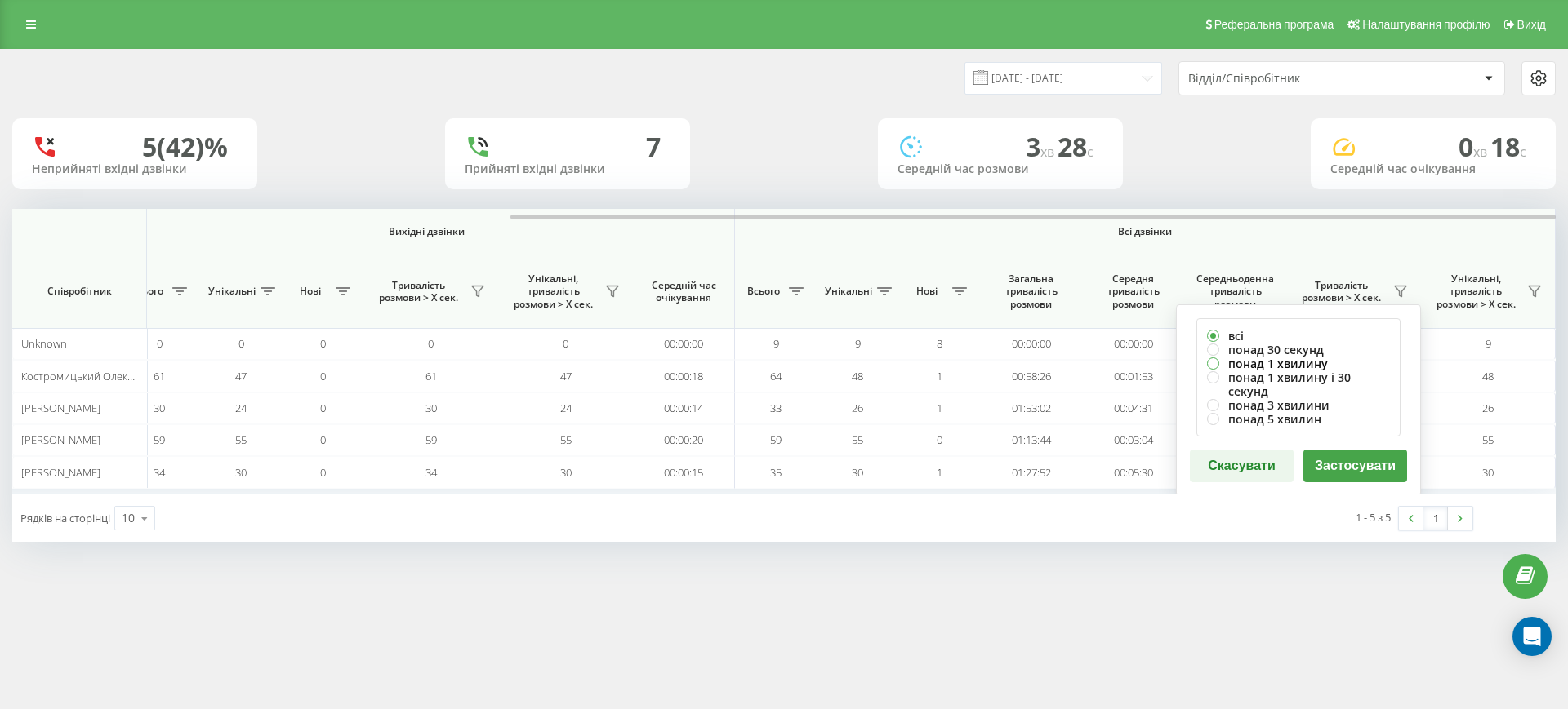
click at [1264, 358] on label "понад 1 хвилину" at bounding box center [1299, 364] width 183 height 14
radio input "true"
click at [1355, 450] on button "Застосувати" at bounding box center [1355, 465] width 104 height 33
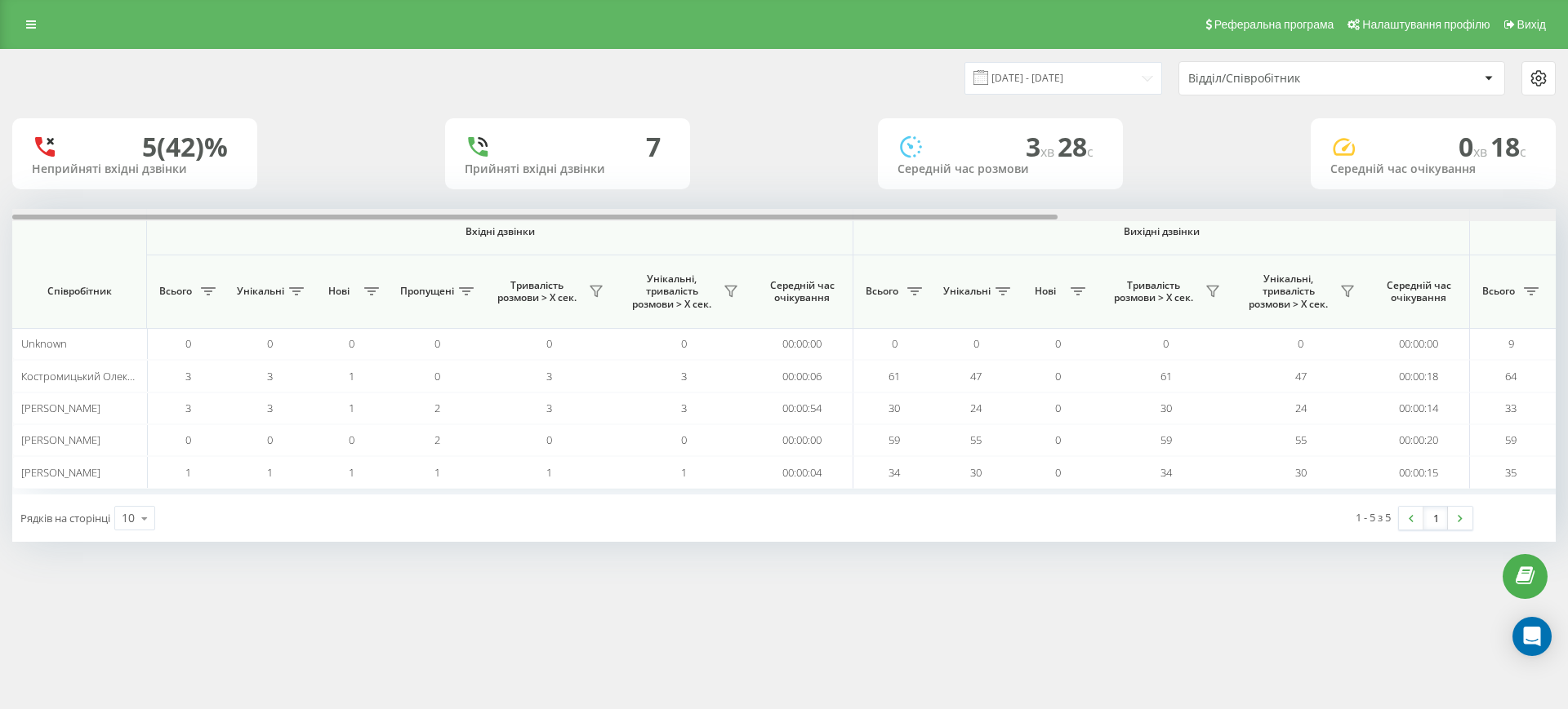
click at [1492, 211] on div at bounding box center [784, 215] width 1544 height 12
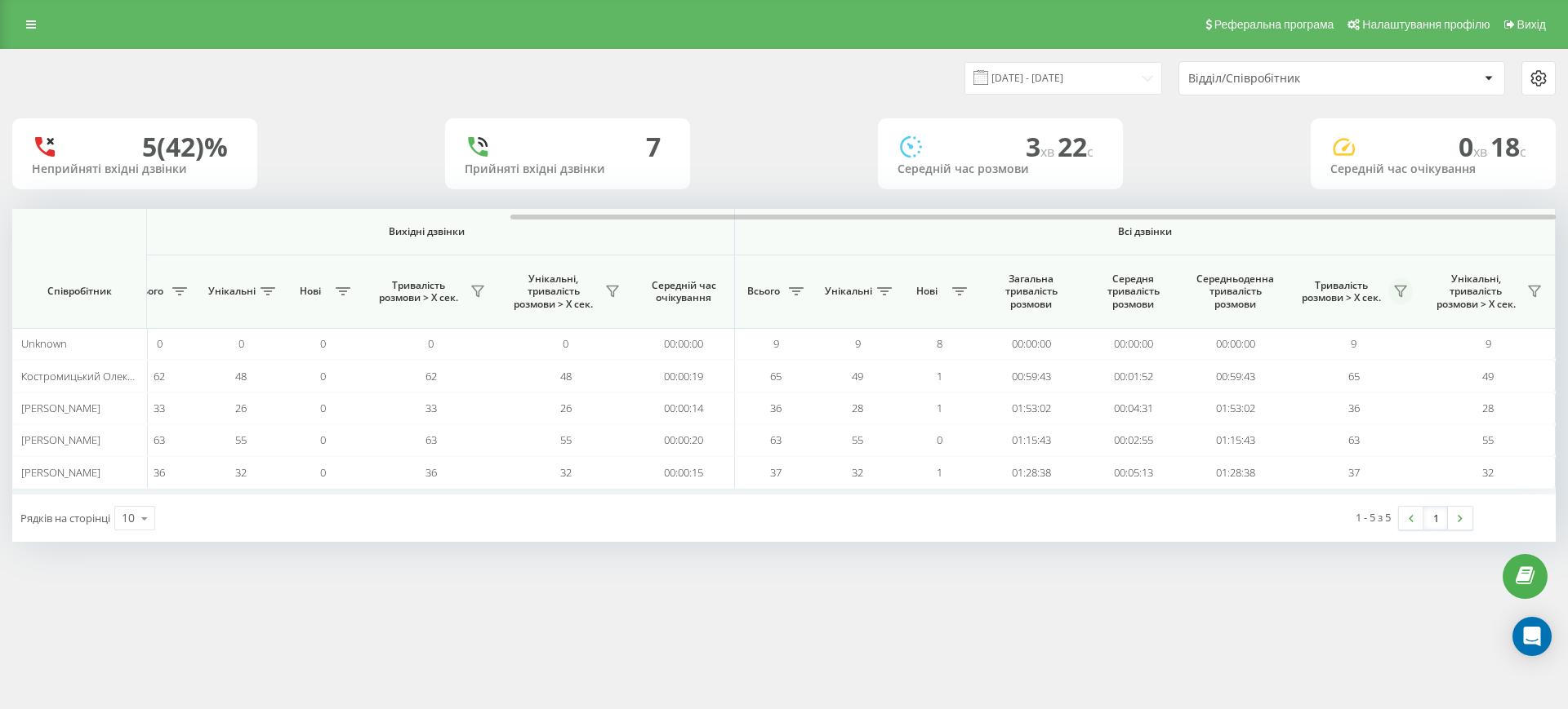
click at [1401, 295] on icon at bounding box center [1400, 291] width 13 height 13
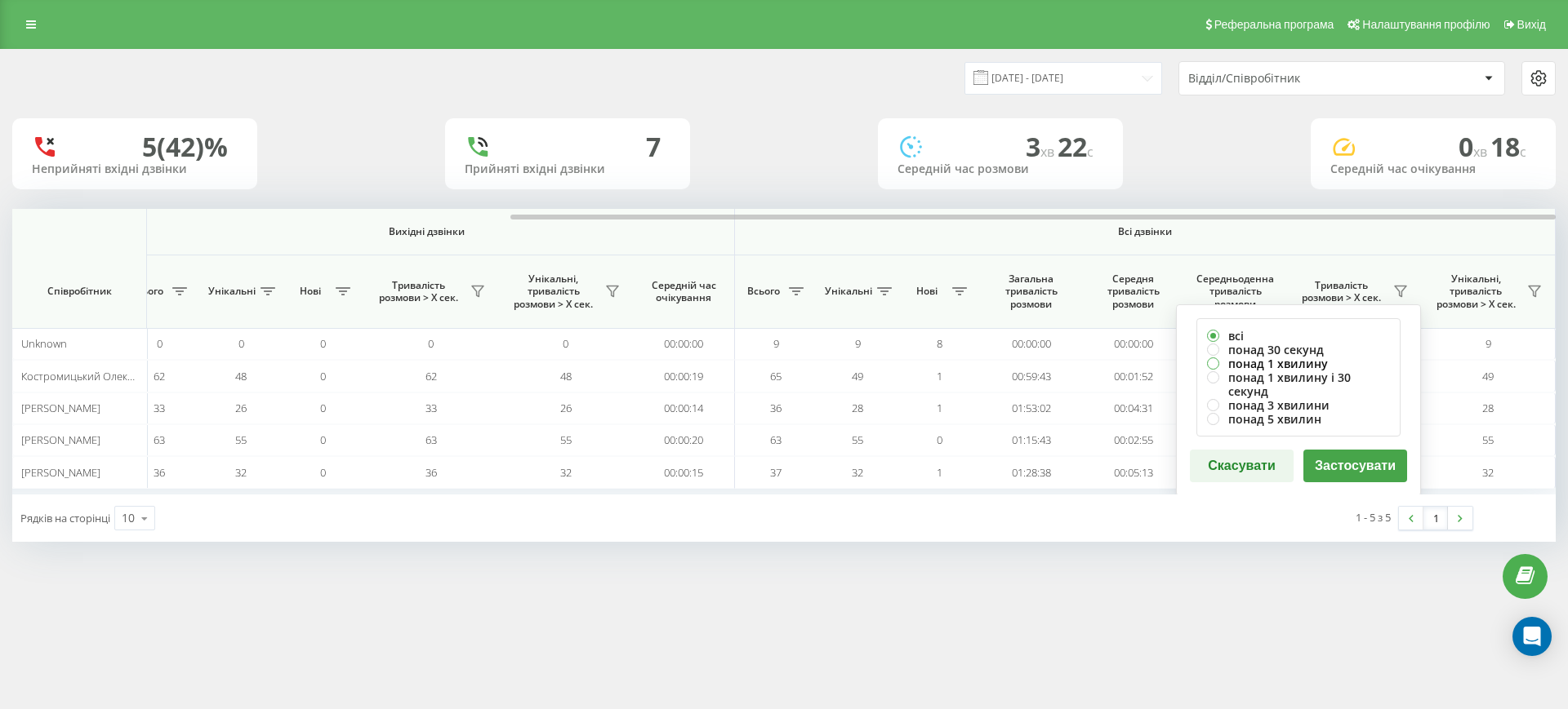
click at [1274, 366] on label "понад 1 хвилину" at bounding box center [1299, 364] width 183 height 14
radio input "true"
click at [1348, 453] on button "Застосувати" at bounding box center [1355, 465] width 104 height 33
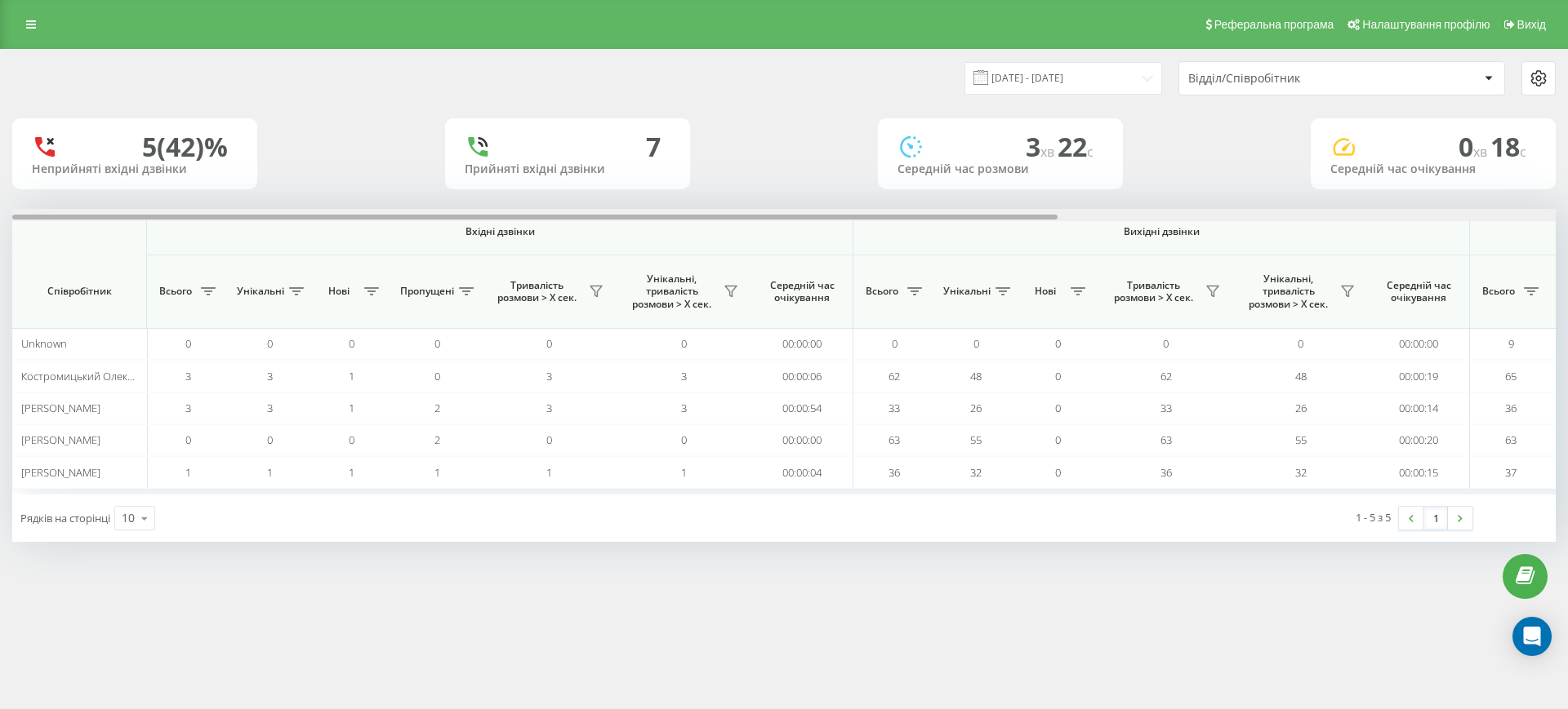
click at [1445, 212] on div at bounding box center [784, 215] width 1544 height 12
